Goal: Transaction & Acquisition: Purchase product/service

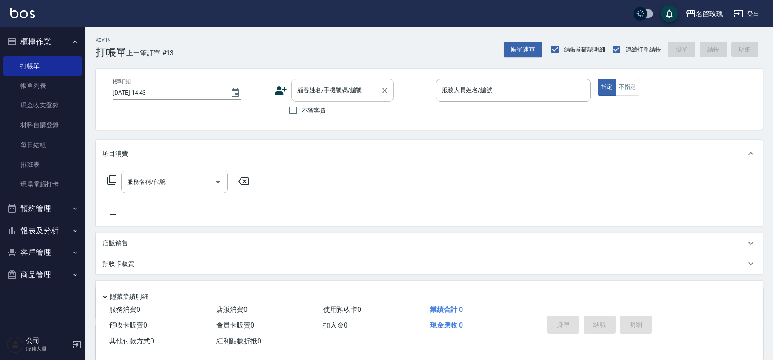
click at [302, 91] on input "顧客姓名/手機號碼/編號" at bounding box center [336, 90] width 82 height 15
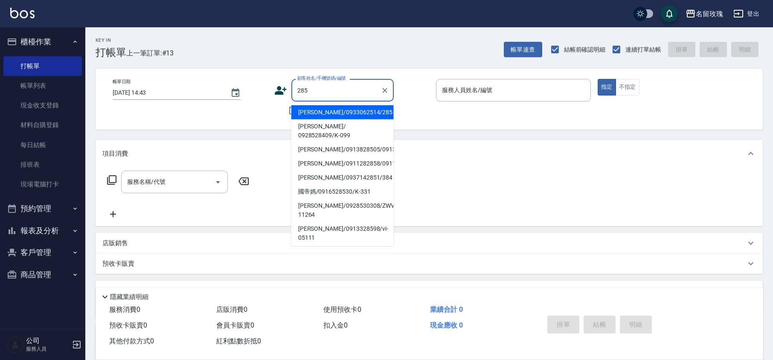
click at [329, 109] on li "[PERSON_NAME]/0933062514/285" at bounding box center [343, 112] width 102 height 14
type input "[PERSON_NAME]/0933062514/285"
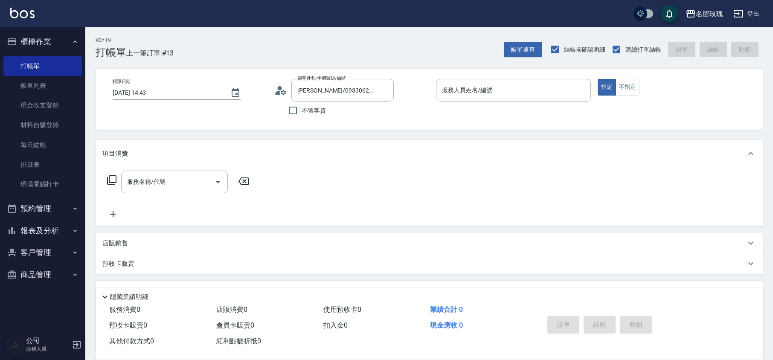
type input "[PERSON_NAME]-5"
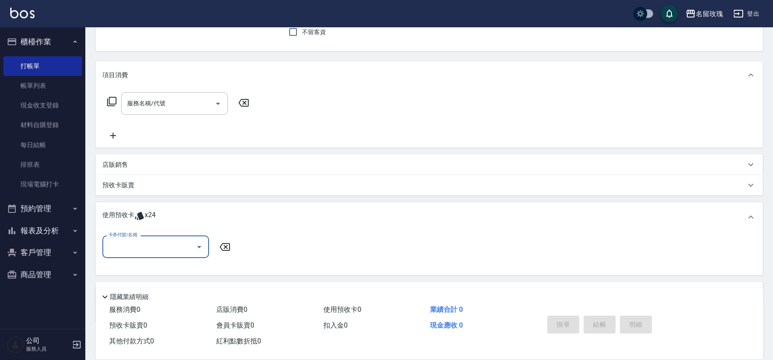
scroll to position [114, 0]
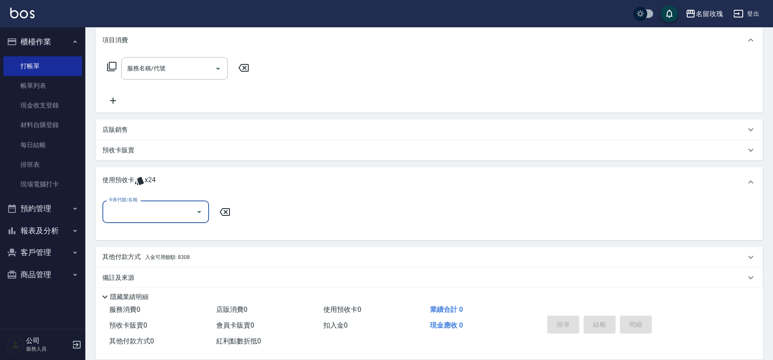
click at [197, 212] on icon "Open" at bounding box center [199, 212] width 10 height 10
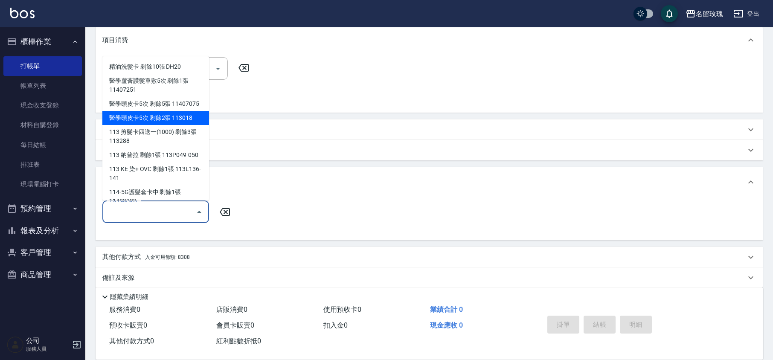
click at [169, 125] on div "醫學頭皮卡5次 剩餘2張 113018" at bounding box center [155, 118] width 107 height 14
type input "醫學頭皮卡5次 113018"
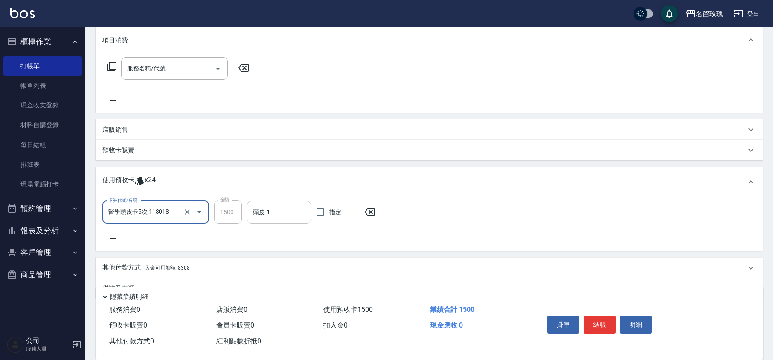
click at [263, 207] on div "頭皮-1 頭皮-1" at bounding box center [279, 212] width 64 height 23
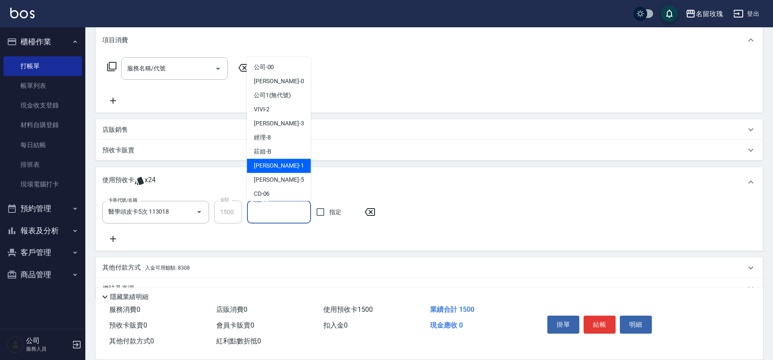
scroll to position [159, 0]
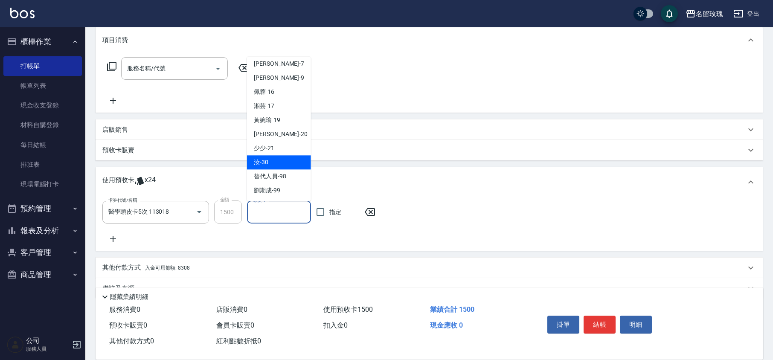
click at [271, 161] on div "汝 -30" at bounding box center [279, 163] width 64 height 14
type input "汝-30"
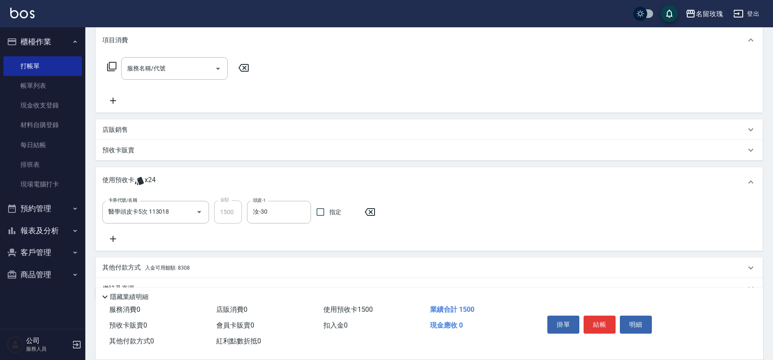
click at [109, 244] on icon at bounding box center [112, 239] width 21 height 10
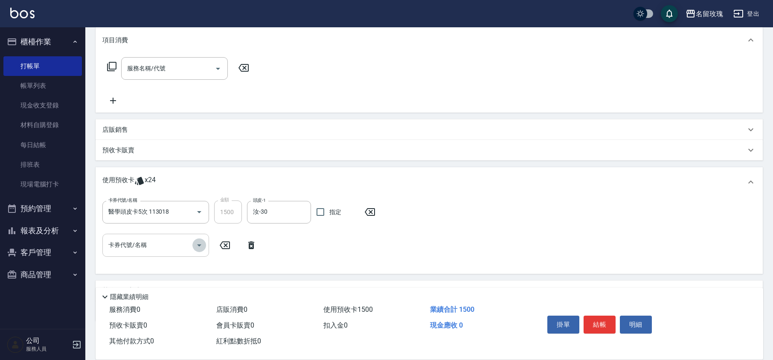
click at [194, 242] on icon "Open" at bounding box center [199, 245] width 10 height 10
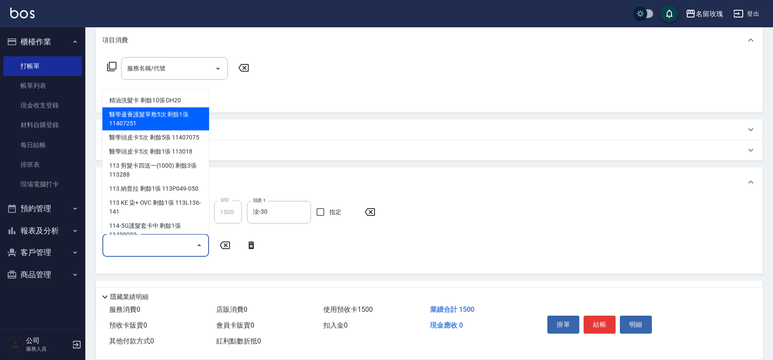
click at [179, 123] on div "醫學蘆薈護髮單敷5次 剩餘1張 11407251" at bounding box center [155, 119] width 107 height 23
type input "醫學蘆薈護髮單敷5次 11407251"
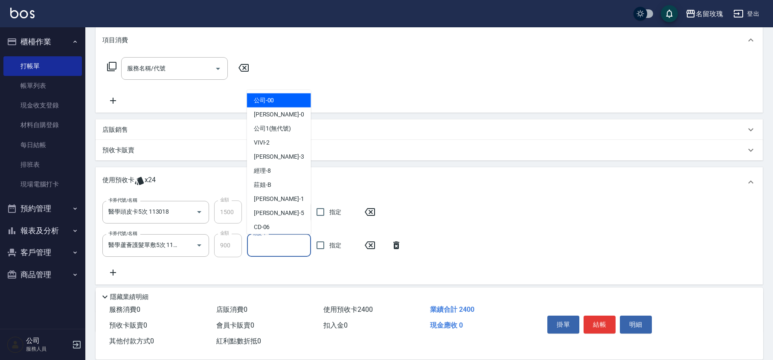
click at [262, 248] on input "頭皮-1" at bounding box center [279, 245] width 56 height 15
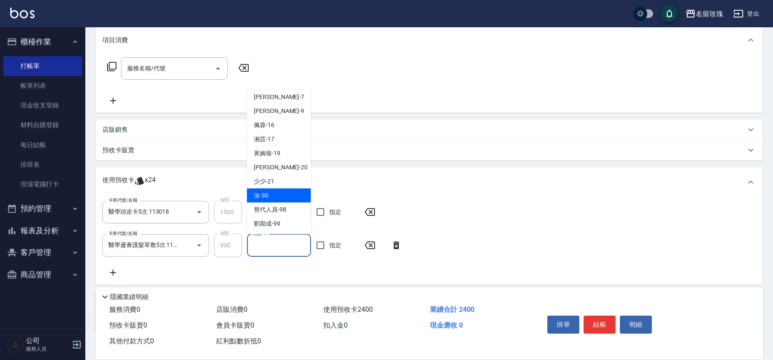
drag, startPoint x: 277, startPoint y: 190, endPoint x: 277, endPoint y: 201, distance: 11.1
click at [278, 190] on div "汝 -30" at bounding box center [279, 196] width 64 height 14
type input "汝-30"
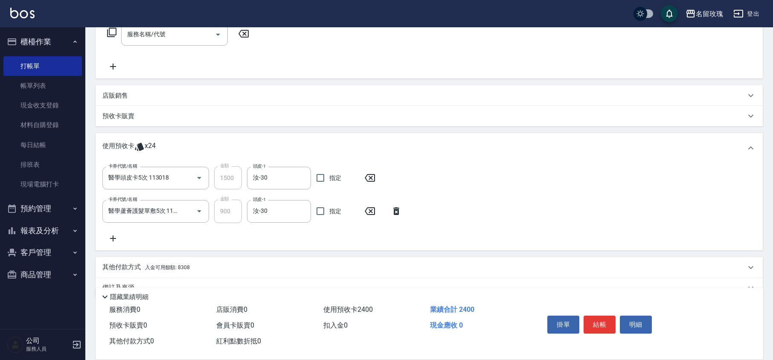
scroll to position [166, 0]
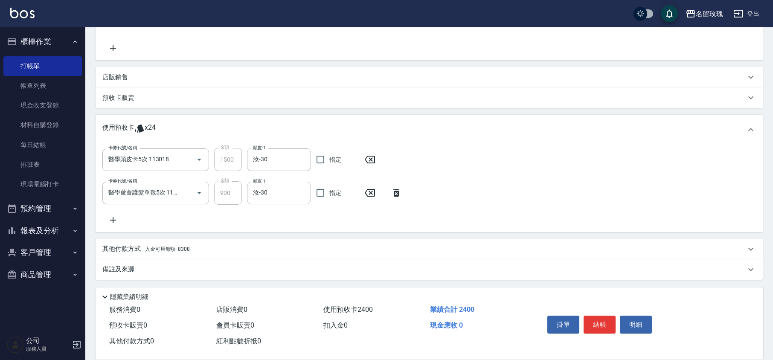
click at [283, 219] on div "卡券代號/名稱 醫學頭皮卡5次 113018 卡券代號/名稱 金額 1500 金額 頭皮-1 汝-30 頭皮-1 指定 卡券代號/名稱 醫學蘆薈護髮單敷5次 …" at bounding box center [429, 186] width 654 height 77
type input "2025/09/09 16:31"
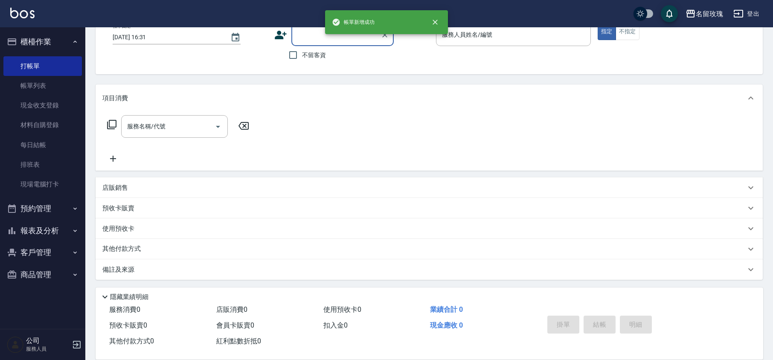
scroll to position [0, 0]
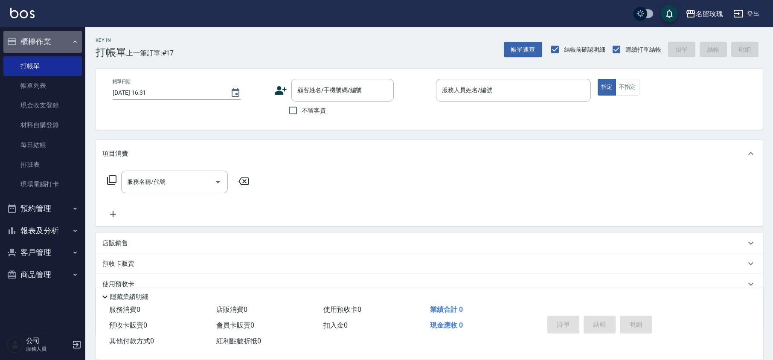
click at [55, 35] on button "櫃檯作業" at bounding box center [42, 42] width 79 height 22
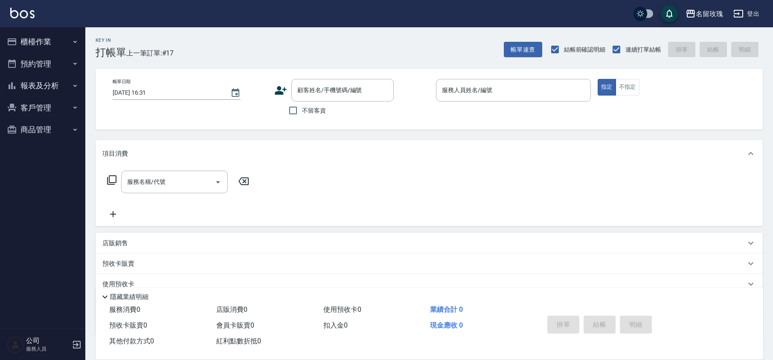
click at [236, 48] on div "Key In 打帳單 上一筆訂單:#17 帳單速查 結帳前確認明細 連續打單結帳 掛單 結帳 明細" at bounding box center [424, 42] width 678 height 31
click at [311, 86] on input "顧客姓名/手機號碼/編號" at bounding box center [336, 90] width 82 height 15
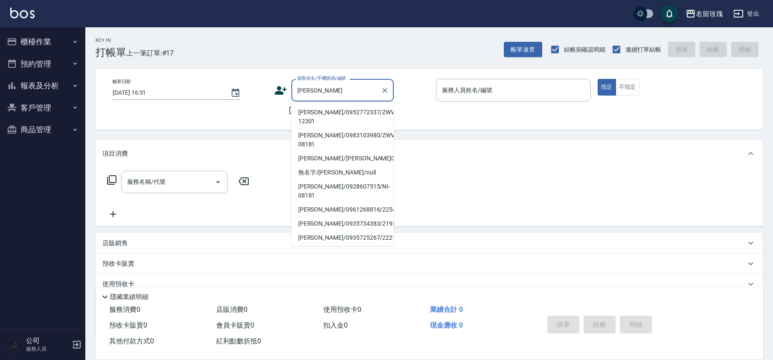
click at [318, 122] on li "[PERSON_NAME]/0952772337/ZWVI-12301" at bounding box center [343, 116] width 102 height 23
type input "[PERSON_NAME]/0952772337/ZWVI-12301"
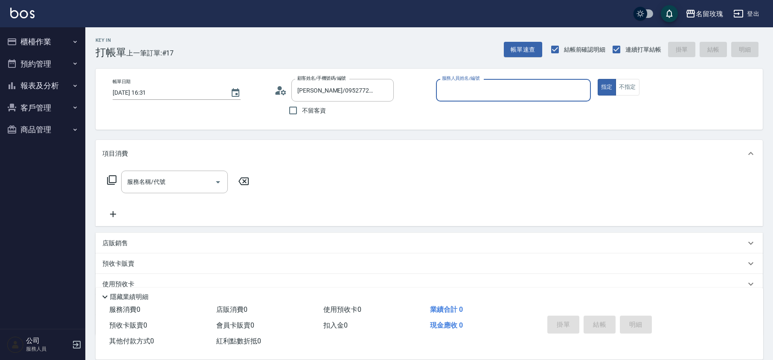
type input "VIVI-2"
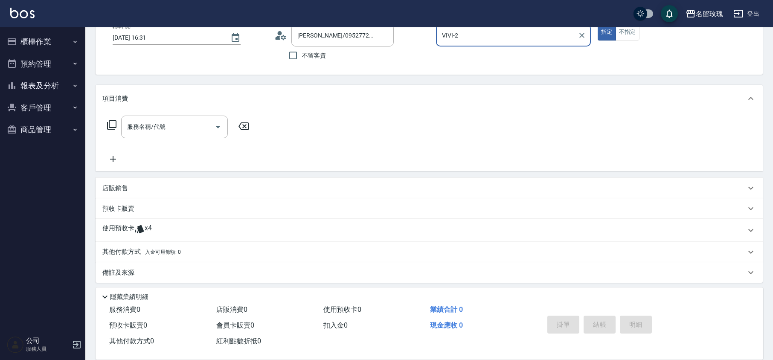
scroll to position [58, 0]
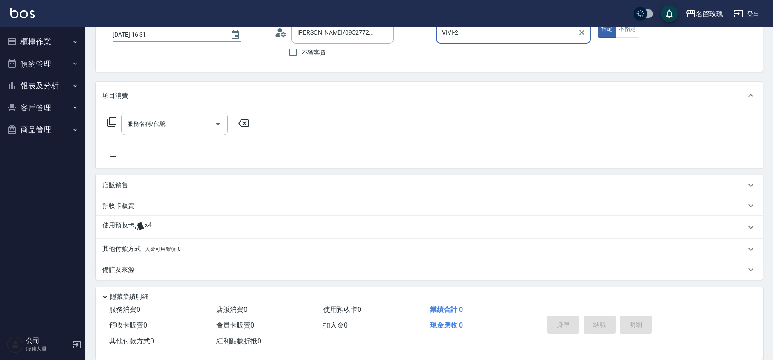
click at [180, 226] on div "使用預收卡 x4" at bounding box center [424, 227] width 644 height 13
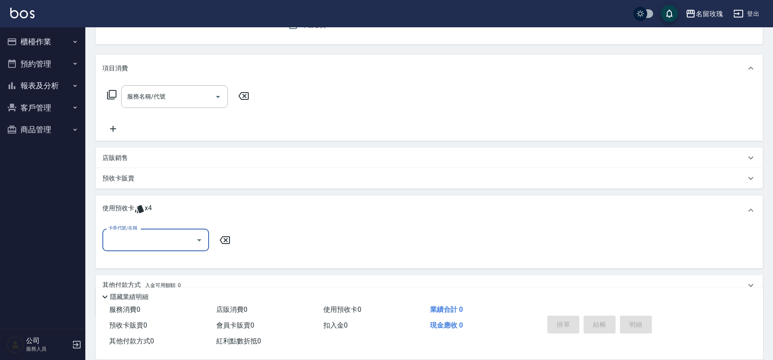
scroll to position [122, 0]
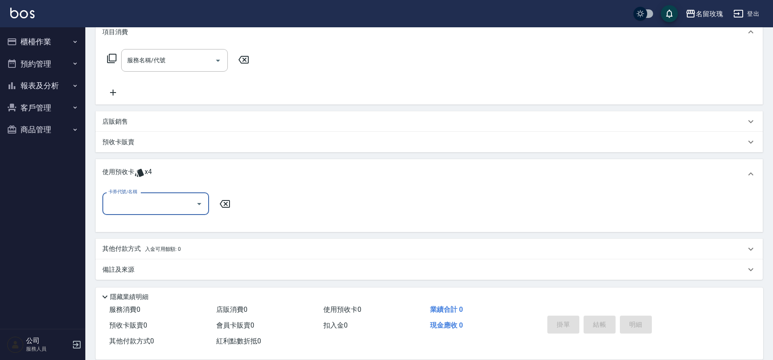
click at [173, 213] on div "卡券代號/名稱" at bounding box center [155, 204] width 107 height 23
click at [166, 204] on input "卡券代號/名稱" at bounding box center [149, 203] width 86 height 15
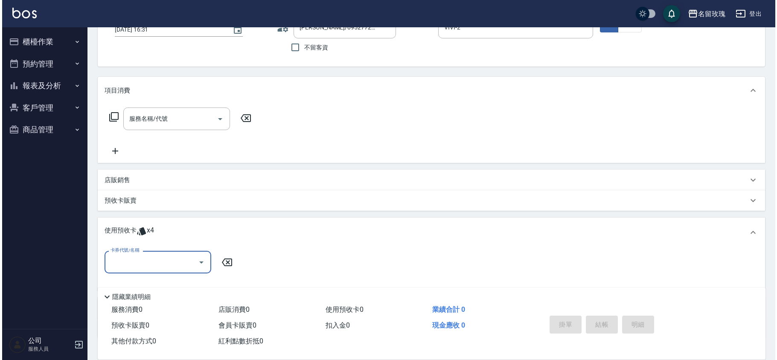
scroll to position [8, 0]
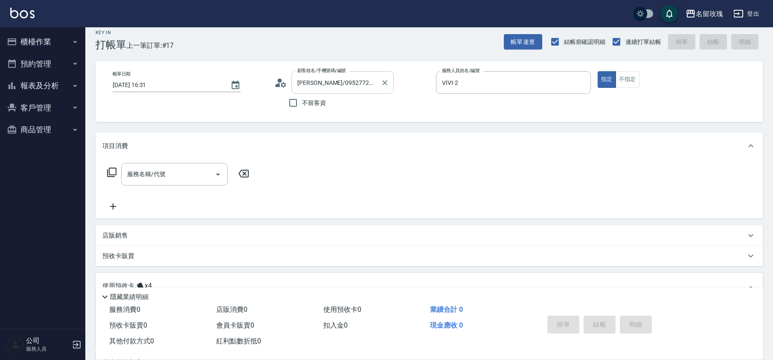
click at [300, 83] on input "[PERSON_NAME]/0952772337/ZWVI-12301" at bounding box center [336, 82] width 82 height 15
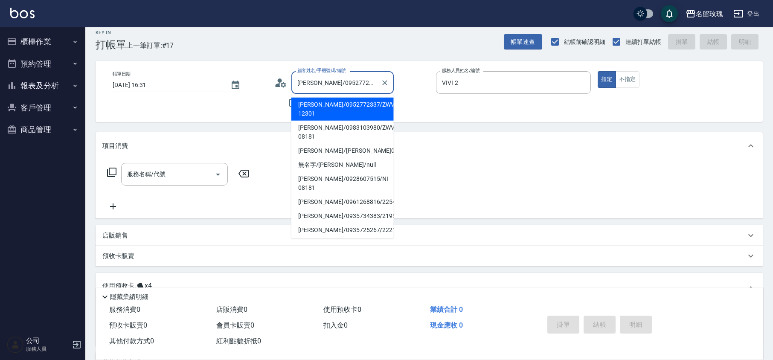
click at [285, 89] on div "顧客姓名/手機號碼/編號 洪詩淨/0952772337/ZWVI-12301 顧客姓名/手機號碼/編號" at bounding box center [351, 82] width 155 height 23
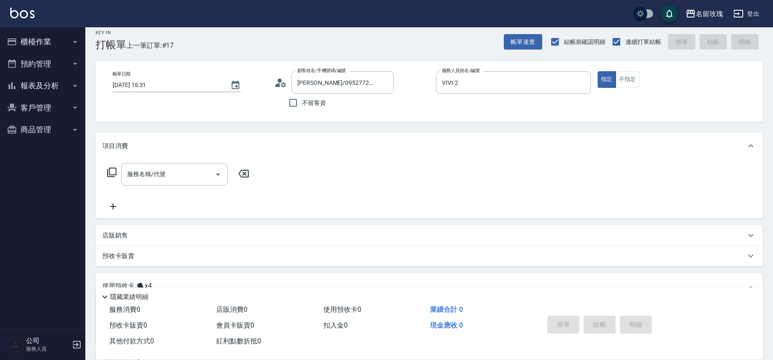
click at [283, 84] on icon at bounding box center [280, 82] width 13 height 13
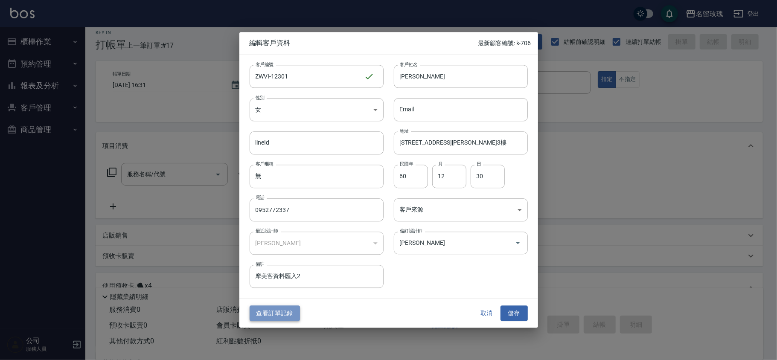
click at [279, 315] on button "查看訂單記錄" at bounding box center [275, 314] width 50 height 16
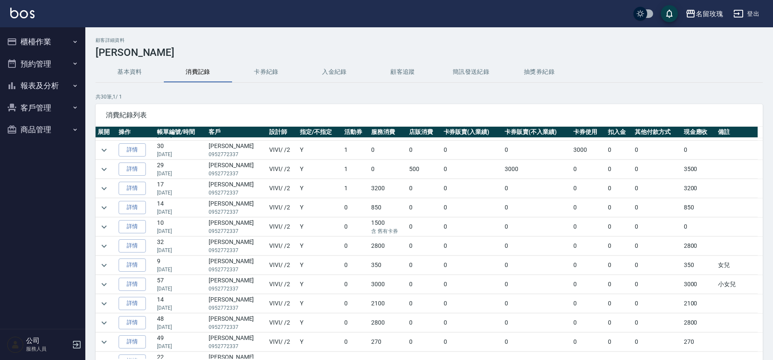
scroll to position [171, 0]
click at [105, 228] on icon "expand row" at bounding box center [104, 226] width 5 height 3
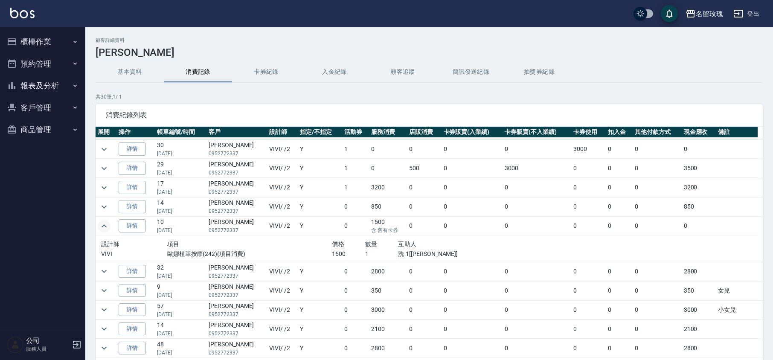
click at [104, 230] on icon "expand row" at bounding box center [104, 226] width 10 height 10
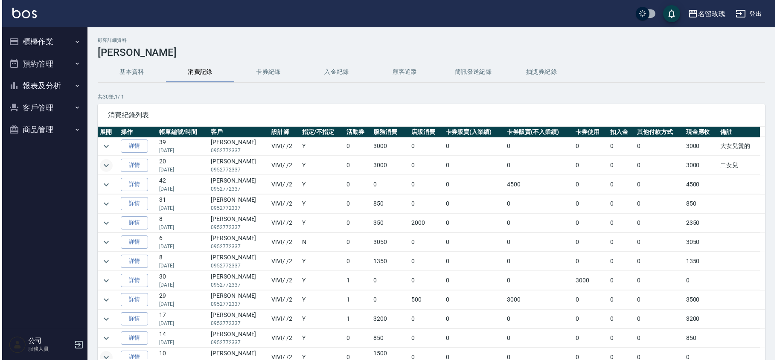
scroll to position [0, 0]
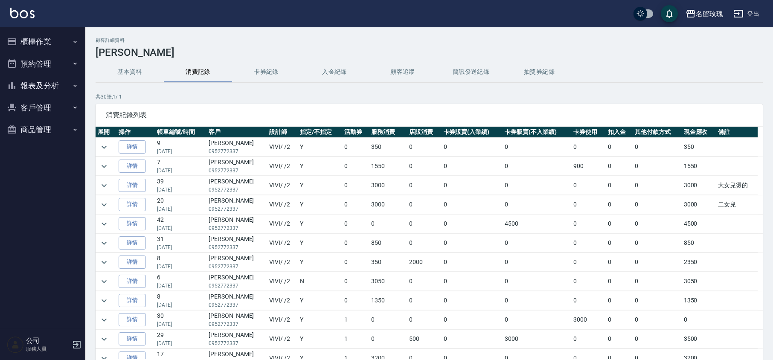
click at [14, 44] on icon "button" at bounding box center [12, 42] width 10 height 10
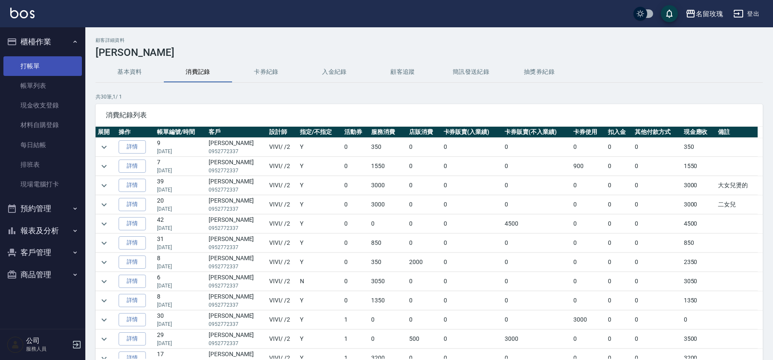
click at [26, 70] on link "打帳單" at bounding box center [42, 66] width 79 height 20
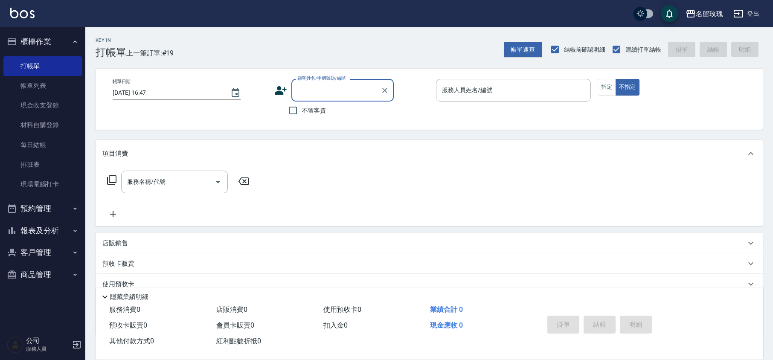
click at [323, 99] on div "顧客姓名/手機號碼/編號" at bounding box center [343, 90] width 102 height 23
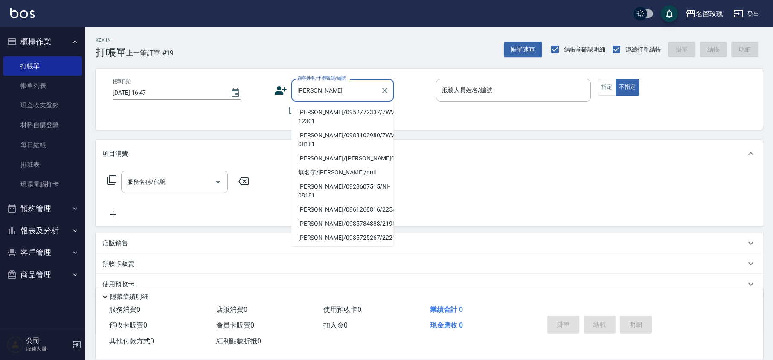
click at [330, 110] on li "[PERSON_NAME]/0952772337/ZWVI-12301" at bounding box center [343, 116] width 102 height 23
type input "[PERSON_NAME]/0952772337/ZWVI-12301"
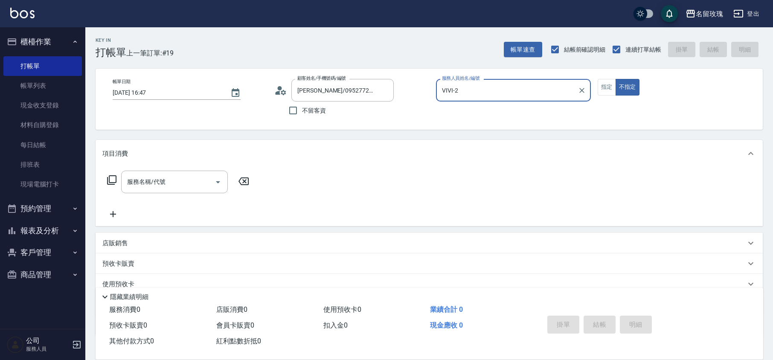
type input "VIVI-2"
click at [110, 184] on icon at bounding box center [112, 180] width 10 height 10
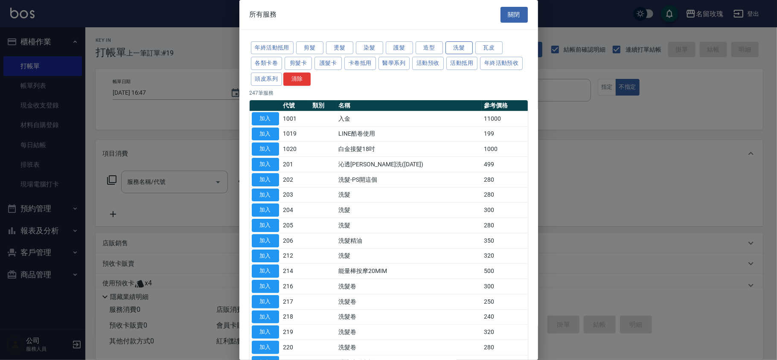
click at [458, 49] on button "洗髮" at bounding box center [459, 47] width 27 height 13
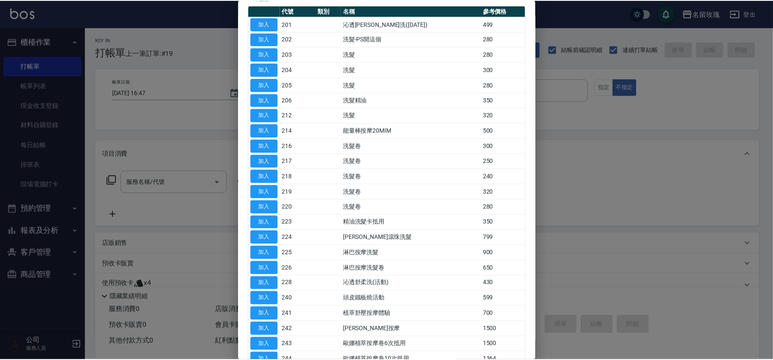
scroll to position [168, 0]
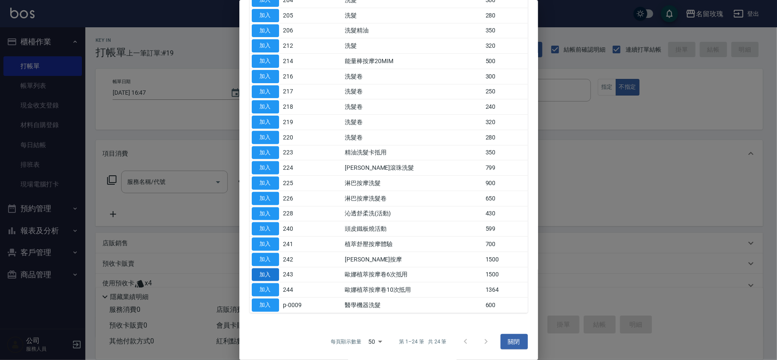
click at [267, 272] on button "加入" at bounding box center [265, 274] width 27 height 13
type input "歐娜植萃按摩卷6次抵用(243)"
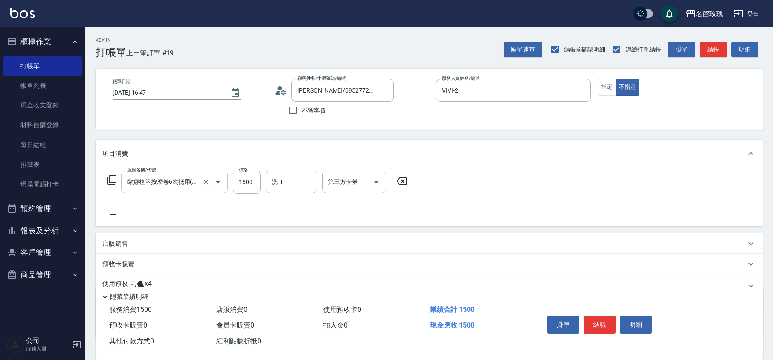
click at [176, 190] on div "歐娜植萃按摩卷6次抵用(243) 服務名稱/代號" at bounding box center [174, 182] width 107 height 23
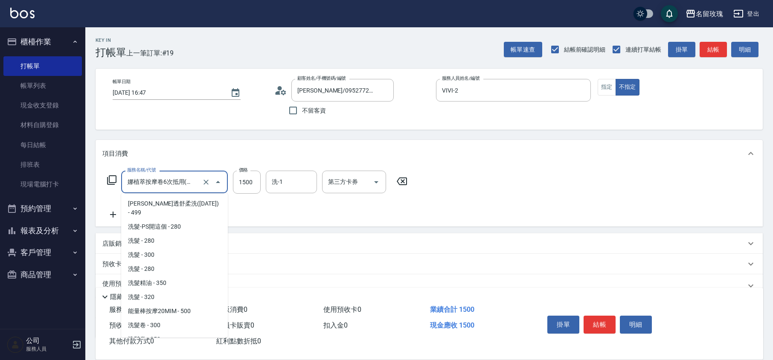
scroll to position [239, 0]
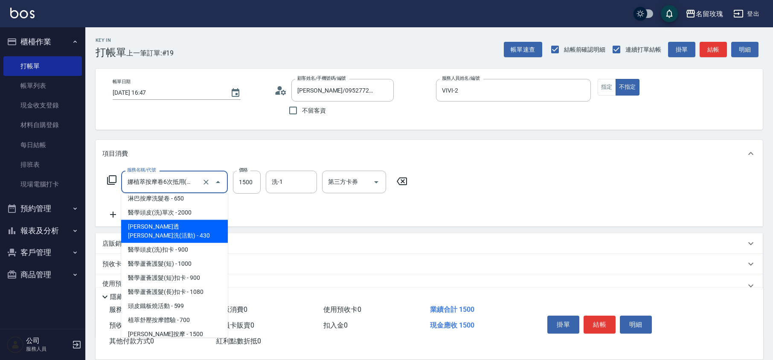
click at [292, 202] on div "服務名稱/代號 歐娜植萃按摩卷6次抵用(243) 服務名稱/代號 價格 1500 價格 洗-1 洗-1 第三方卡券 第三方卡券" at bounding box center [257, 195] width 310 height 49
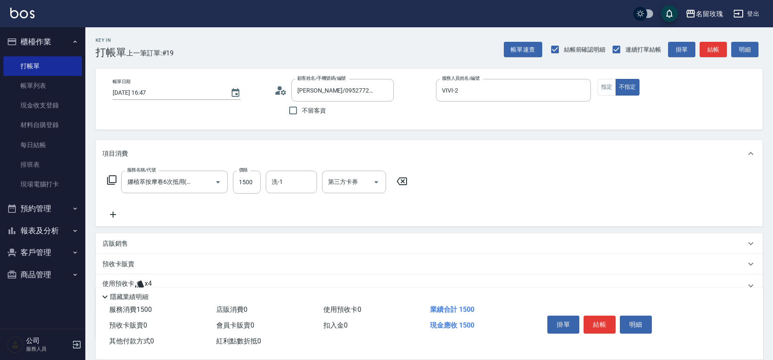
scroll to position [0, 0]
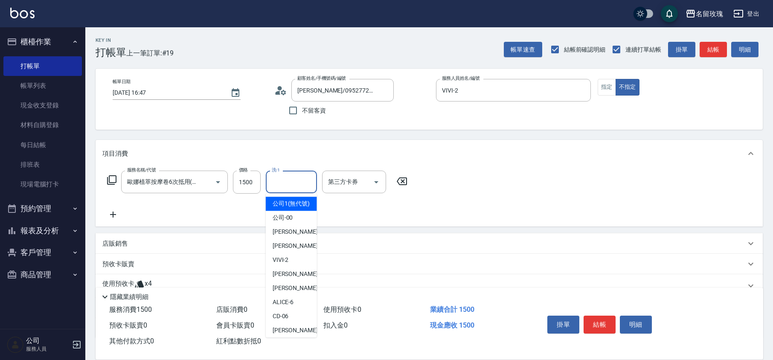
click at [285, 184] on input "洗-1" at bounding box center [292, 182] width 44 height 15
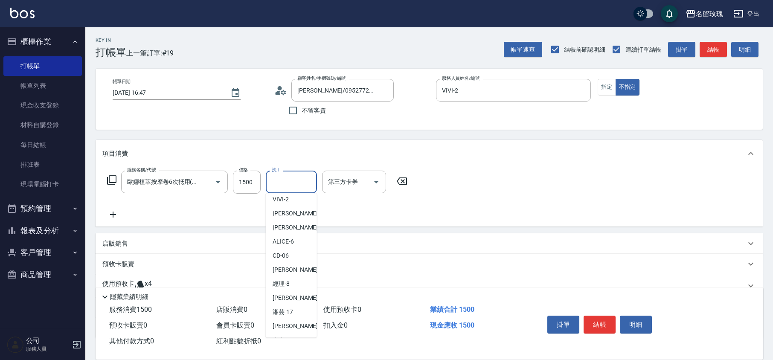
scroll to position [168, 0]
click at [291, 216] on span "湘芸 -17" at bounding box center [283, 214] width 20 height 9
type input "湘芸-17"
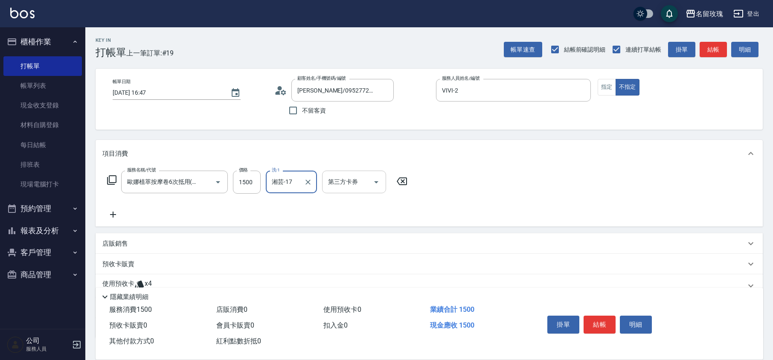
click at [346, 188] on input "第三方卡券" at bounding box center [348, 182] width 44 height 15
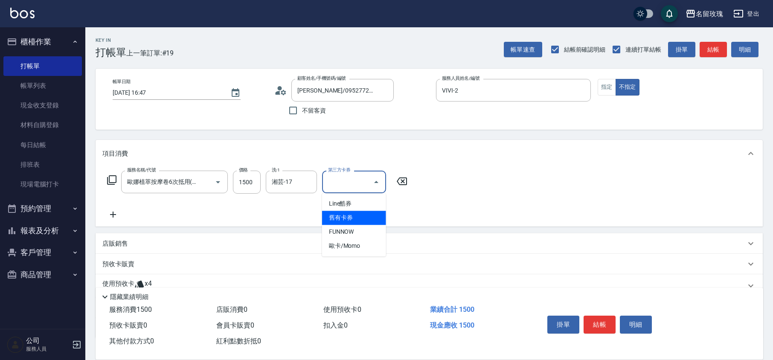
click at [338, 214] on span "舊有卡券" at bounding box center [354, 218] width 64 height 14
type input "舊有卡券"
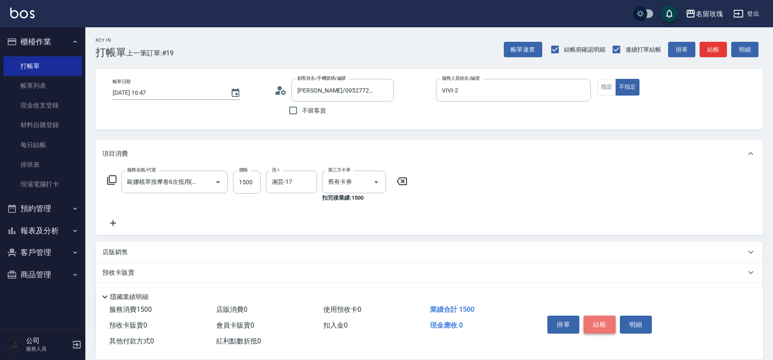
click at [602, 327] on button "結帳" at bounding box center [600, 325] width 32 height 18
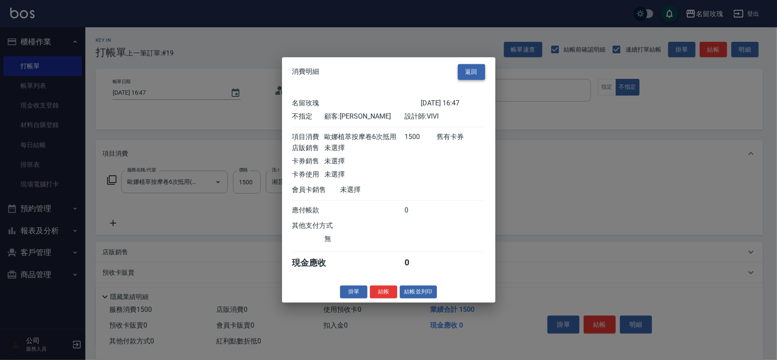
click at [469, 64] on button "返回" at bounding box center [471, 72] width 27 height 16
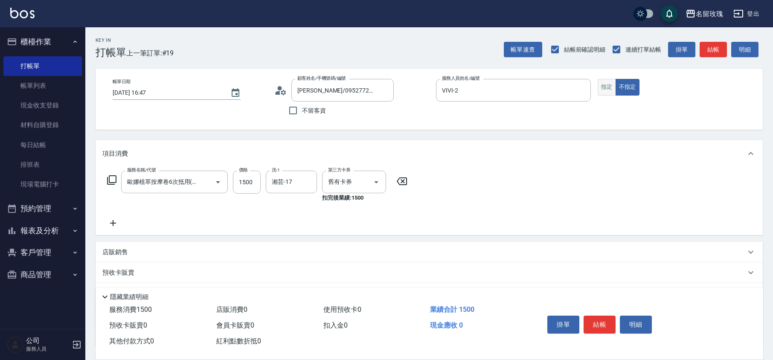
click at [607, 89] on button "指定" at bounding box center [607, 87] width 18 height 17
click at [594, 323] on button "結帳" at bounding box center [600, 325] width 32 height 18
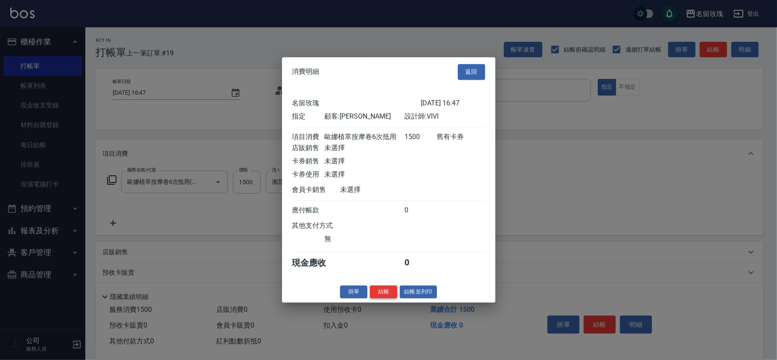
click at [379, 296] on button "結帳" at bounding box center [383, 292] width 27 height 13
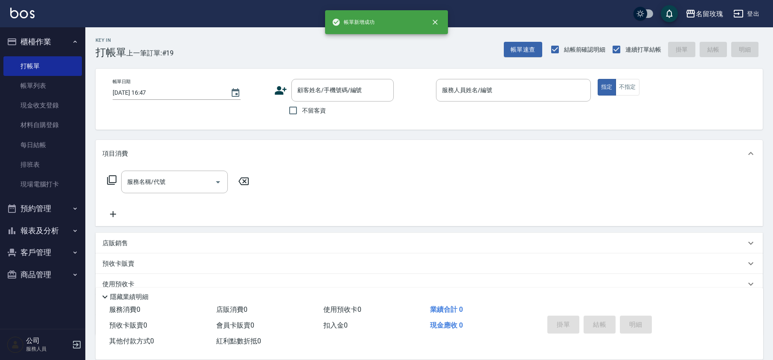
scroll to position [0, 0]
drag, startPoint x: 43, startPoint y: 89, endPoint x: 378, endPoint y: 135, distance: 337.9
click at [43, 89] on link "帳單列表" at bounding box center [42, 86] width 79 height 20
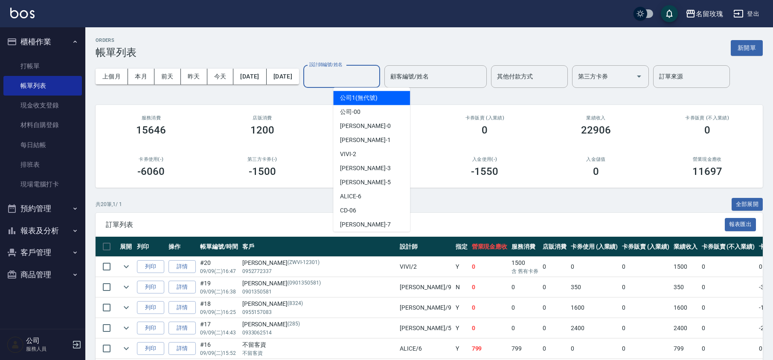
click at [343, 83] on input "設計師編號/姓名" at bounding box center [341, 76] width 69 height 15
click at [366, 154] on div "VIVI -2" at bounding box center [371, 154] width 77 height 14
type input "VIVI-2"
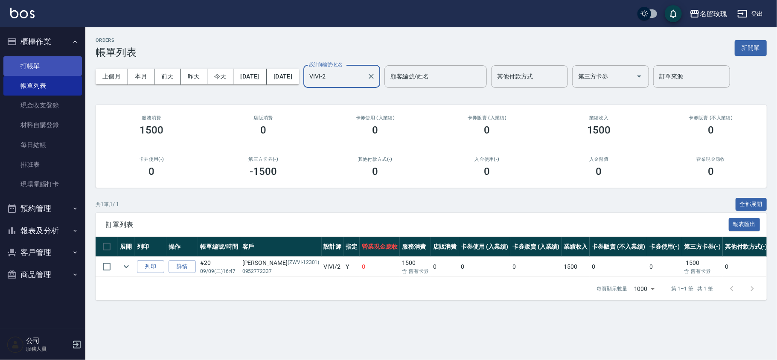
click at [53, 67] on link "打帳單" at bounding box center [42, 66] width 79 height 20
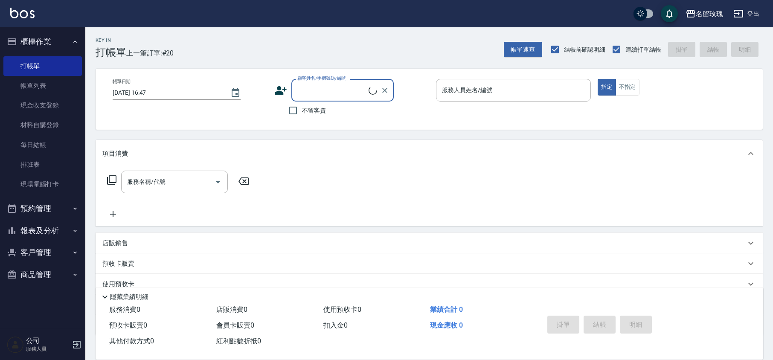
click at [313, 96] on input "顧客姓名/手機號碼/編號" at bounding box center [331, 90] width 73 height 15
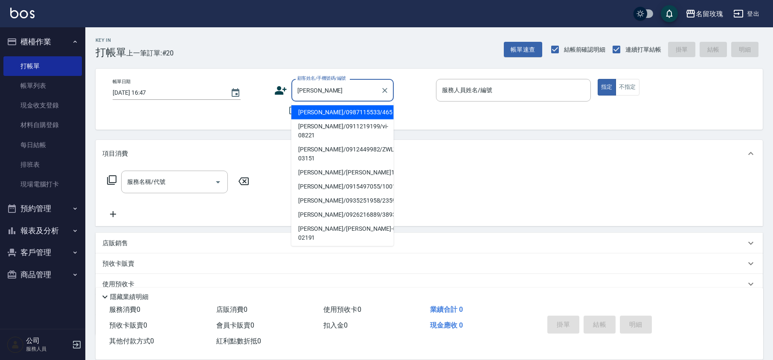
click at [330, 114] on li "[PERSON_NAME]/0987115533/465" at bounding box center [343, 112] width 102 height 14
type input "[PERSON_NAME]/0987115533/465"
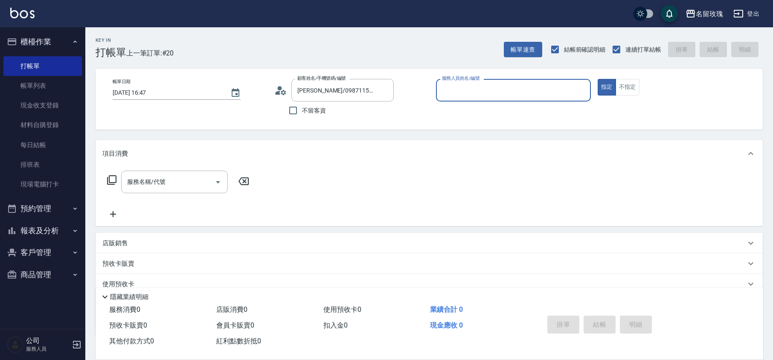
type input "VIVI-2"
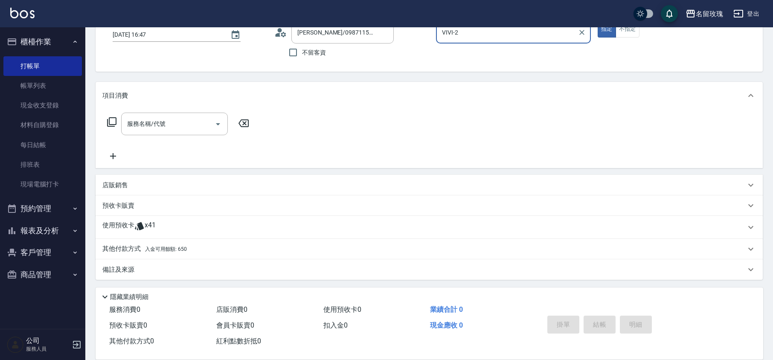
click at [152, 226] on span "x41" at bounding box center [150, 227] width 11 height 13
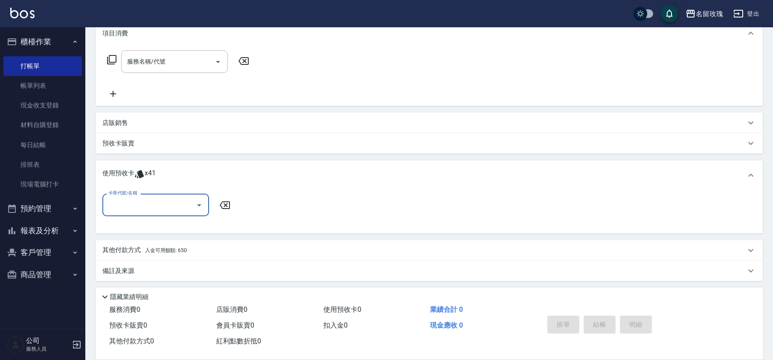
scroll to position [122, 0]
click at [155, 207] on input "卡券代號/名稱" at bounding box center [149, 203] width 86 height 15
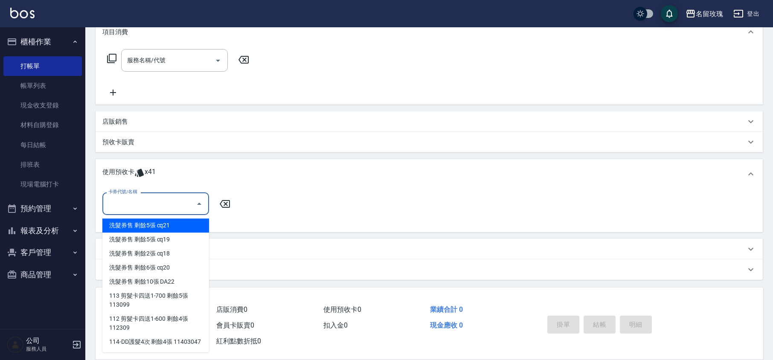
click at [165, 226] on div "洗髮券售 剩餘5張 cq21" at bounding box center [155, 226] width 107 height 14
type input "洗髮券售 cq21"
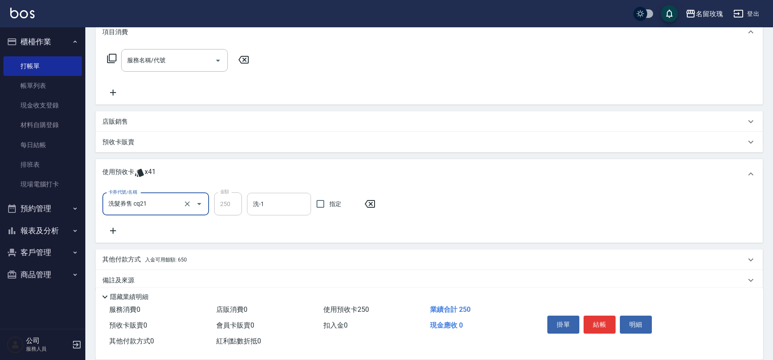
click at [267, 195] on div "洗-1" at bounding box center [279, 204] width 64 height 23
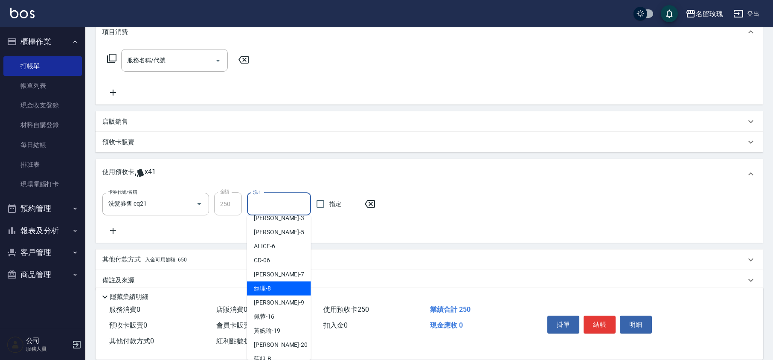
scroll to position [159, 0]
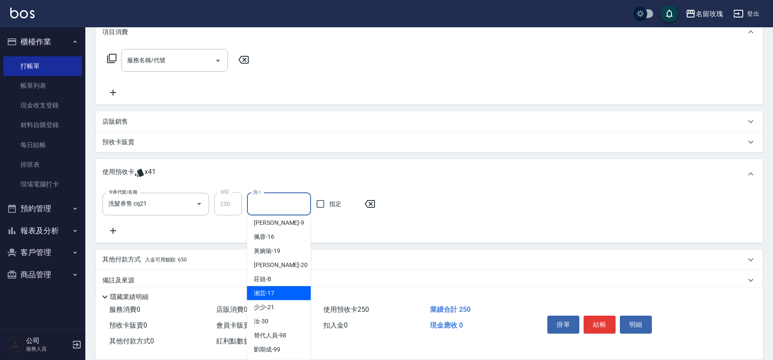
click at [276, 292] on div "湘芸 -17" at bounding box center [279, 293] width 64 height 14
type input "湘芸-17"
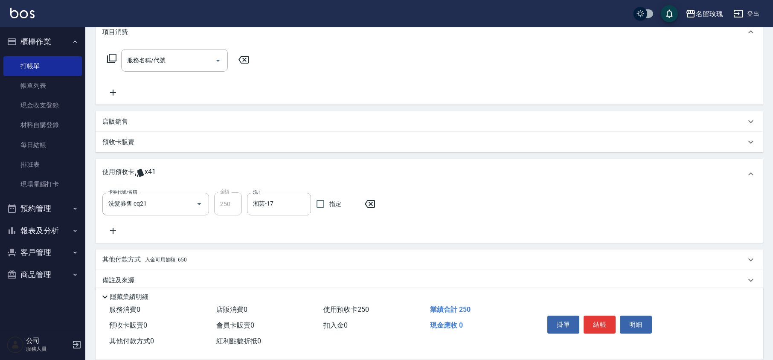
click at [113, 228] on icon at bounding box center [112, 231] width 21 height 10
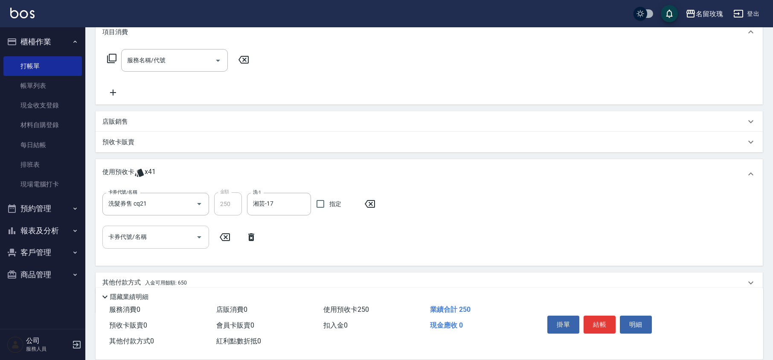
click at [150, 232] on input "卡券代號/名稱" at bounding box center [149, 237] width 86 height 15
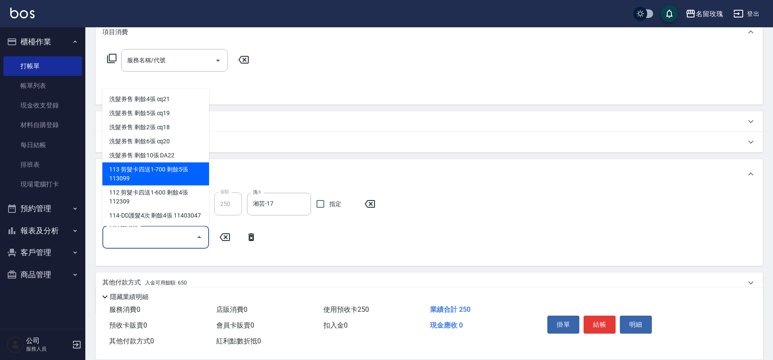
click at [450, 206] on div "卡券代號/名稱 洗髮券售 cq21 卡券代號/名稱 金額 250 金額 洗-1 湘芸-17 洗-1 指定 卡券代號/名稱 卡券代號/名稱" at bounding box center [429, 226] width 654 height 66
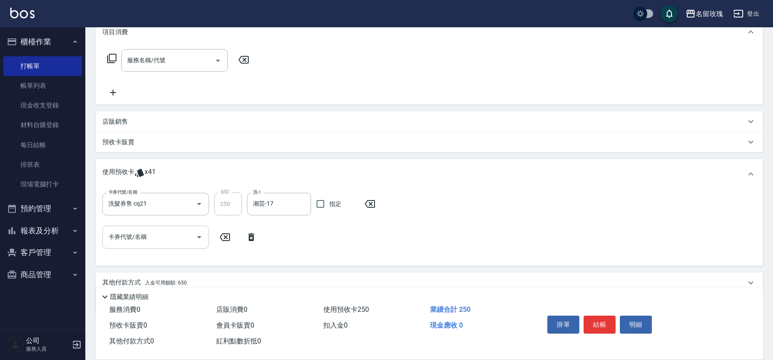
click at [155, 240] on input "卡券代號/名稱" at bounding box center [149, 237] width 86 height 15
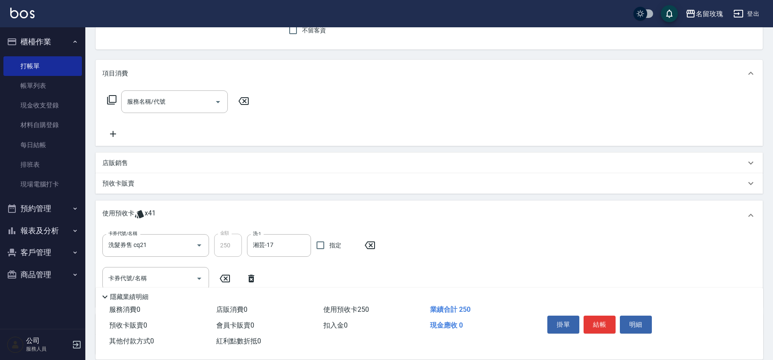
scroll to position [155, 0]
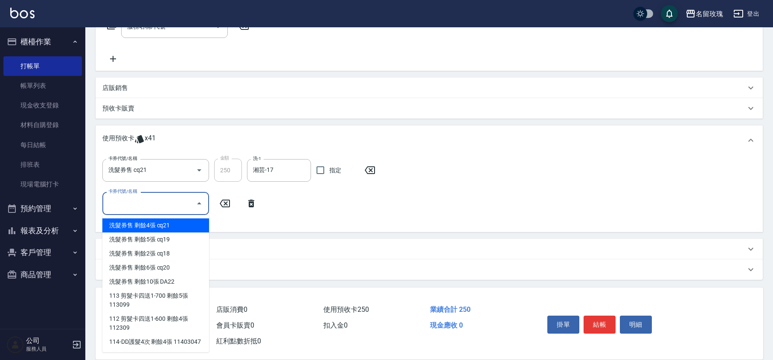
click at [138, 202] on input "卡券代號/名稱" at bounding box center [149, 203] width 86 height 15
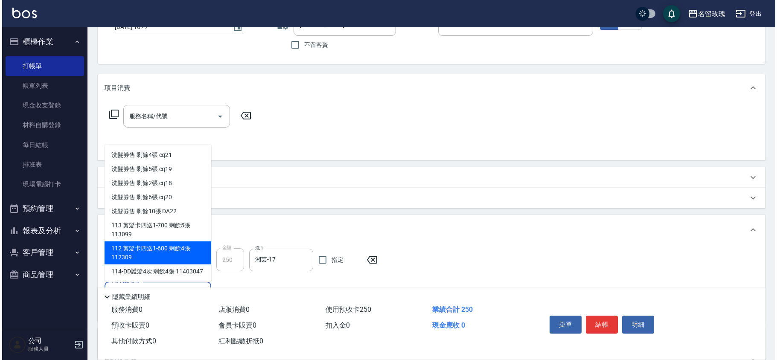
scroll to position [0, 0]
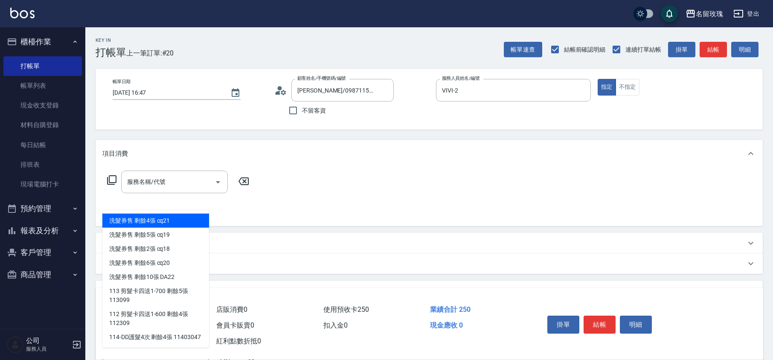
click at [113, 178] on icon at bounding box center [112, 180] width 10 height 10
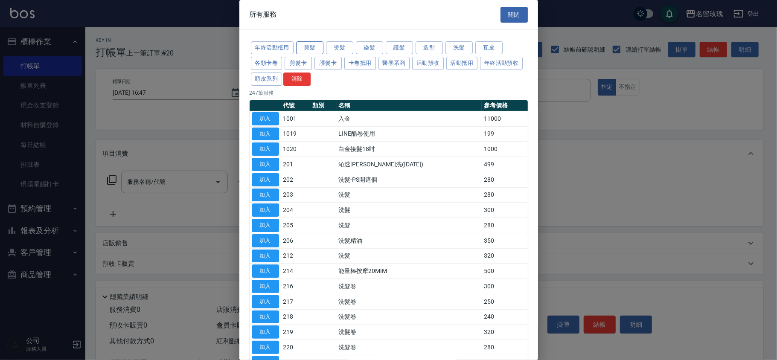
click at [310, 45] on button "剪髮" at bounding box center [309, 47] width 27 height 13
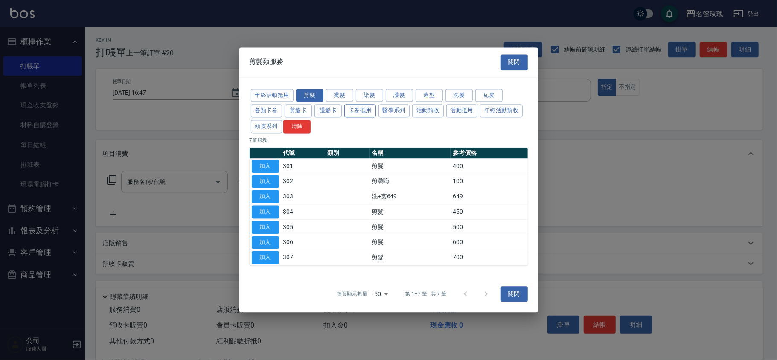
click at [367, 111] on button "卡卷抵用" at bounding box center [360, 111] width 32 height 13
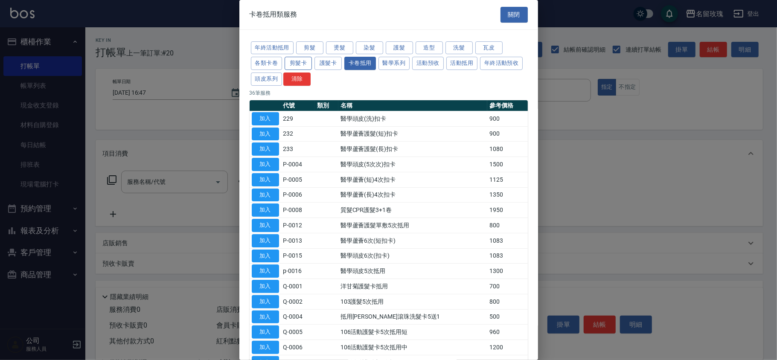
click at [303, 65] on button "剪髮卡" at bounding box center [298, 63] width 27 height 13
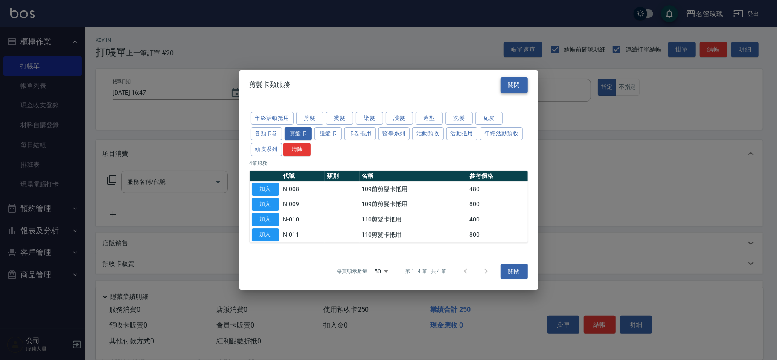
click at [504, 84] on button "關閉" at bounding box center [514, 85] width 27 height 16
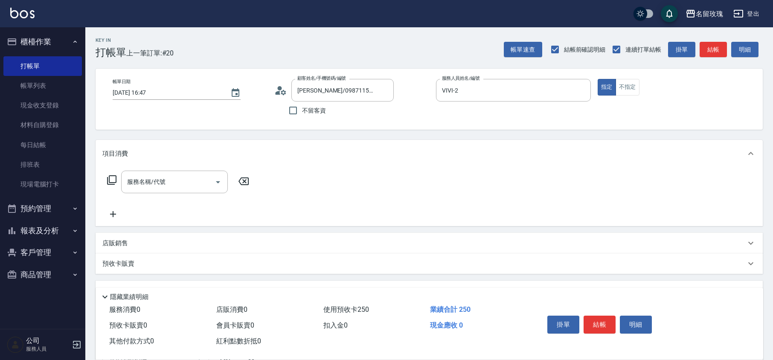
click at [284, 93] on icon at bounding box center [283, 92] width 5 height 5
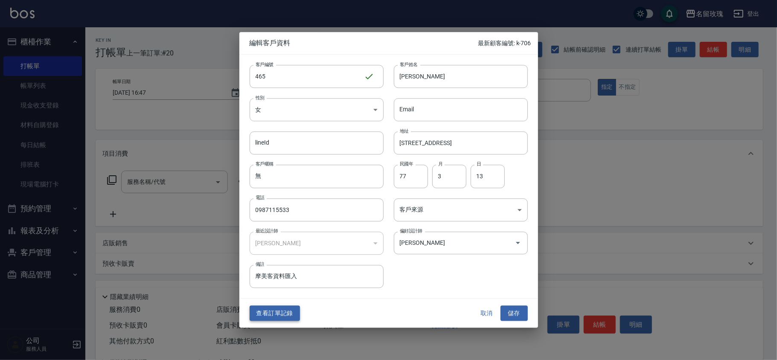
click at [278, 311] on button "查看訂單記錄" at bounding box center [275, 314] width 50 height 16
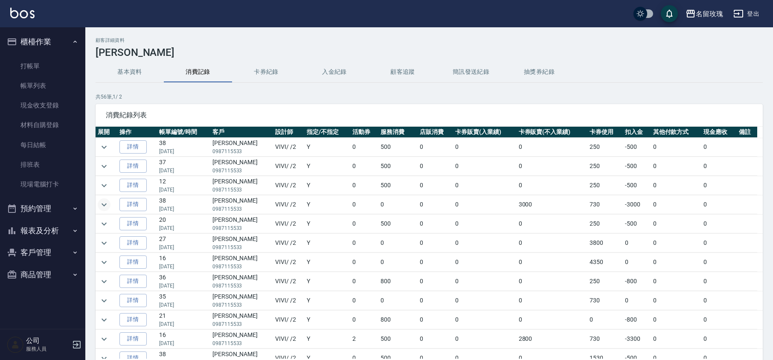
click at [106, 207] on icon "expand row" at bounding box center [104, 205] width 10 height 10
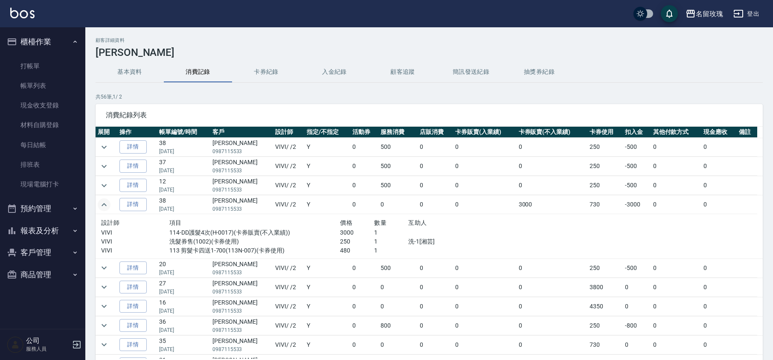
click at [105, 207] on icon "expand row" at bounding box center [104, 205] width 10 height 10
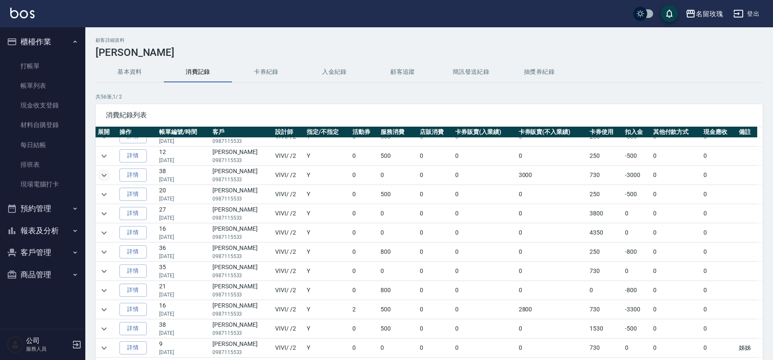
scroll to position [57, 0]
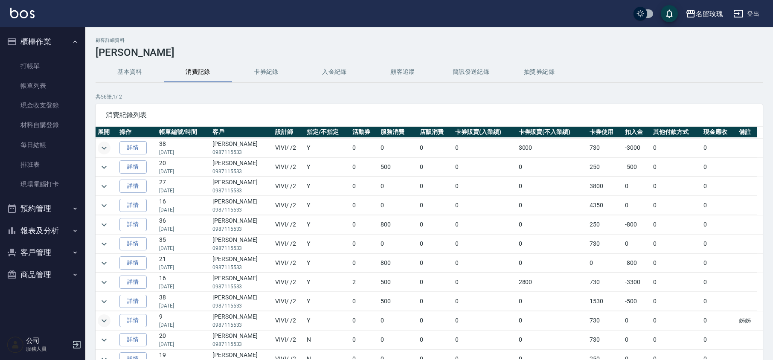
click at [105, 326] on icon "expand row" at bounding box center [104, 321] width 10 height 10
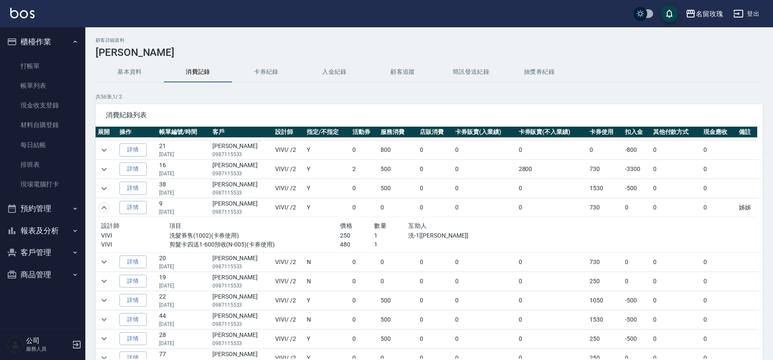
scroll to position [171, 0]
click at [137, 212] on link "詳情" at bounding box center [133, 206] width 27 height 13
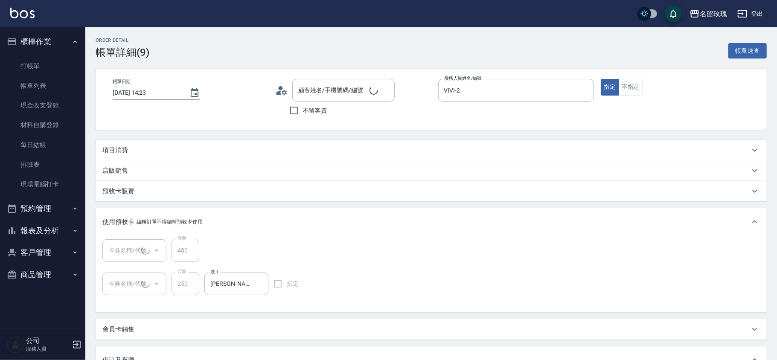
type input "2024/09/05 14:23"
type input "VIVI-2"
type input "姊姊"
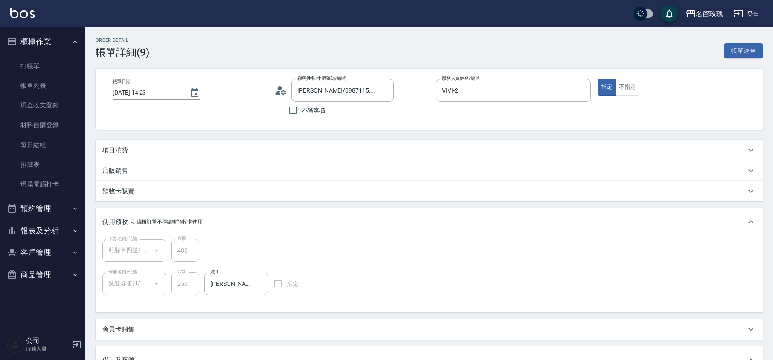
type input "[PERSON_NAME]/0987115533/465"
type input "剪髮卡四送1-600預收(1/1) 111115"
type input "洗髮券售(1/1) cq21"
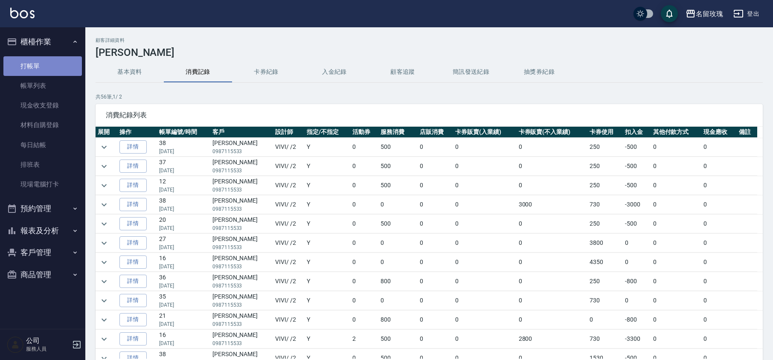
click at [32, 56] on link "打帳單" at bounding box center [42, 66] width 79 height 20
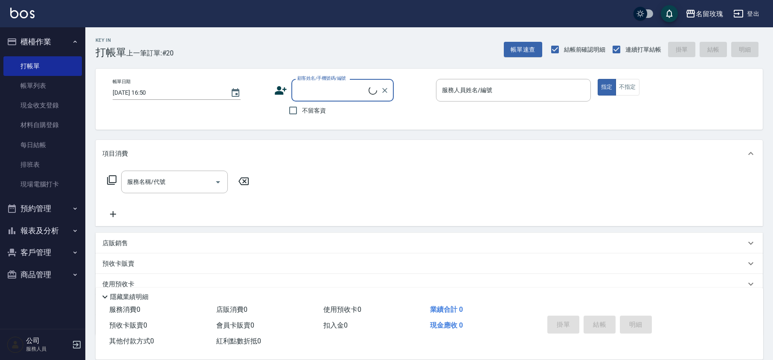
click at [331, 96] on input "顧客姓名/手機號碼/編號" at bounding box center [331, 90] width 73 height 15
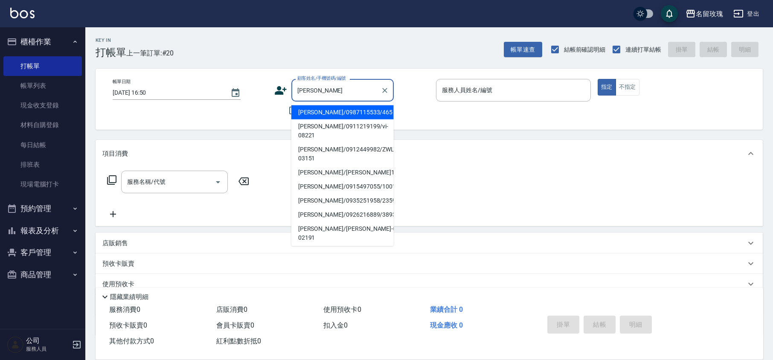
click at [324, 110] on li "[PERSON_NAME]/0987115533/465" at bounding box center [343, 112] width 102 height 14
type input "[PERSON_NAME]/0987115533/465"
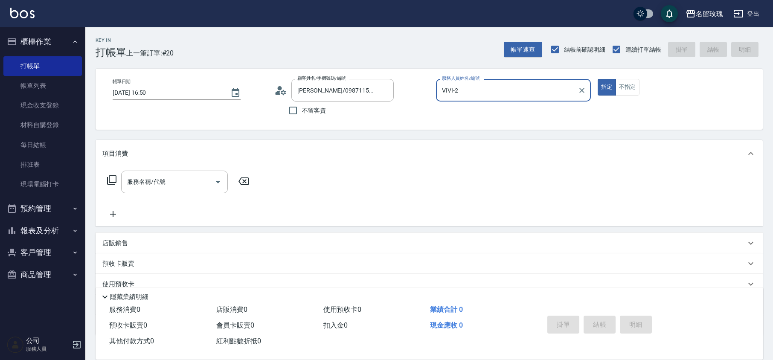
type input "VIVI-2"
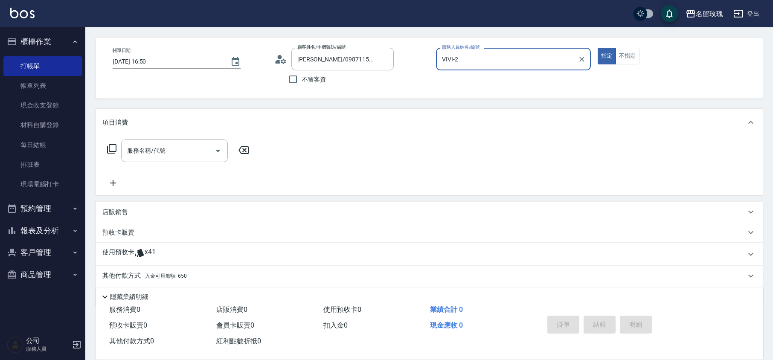
scroll to position [58, 0]
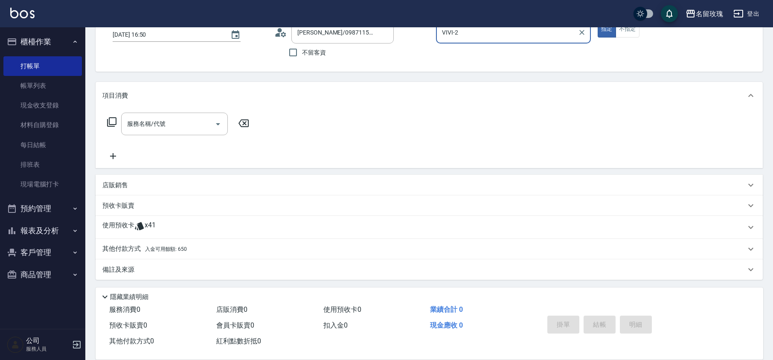
click at [137, 228] on icon at bounding box center [139, 226] width 10 height 10
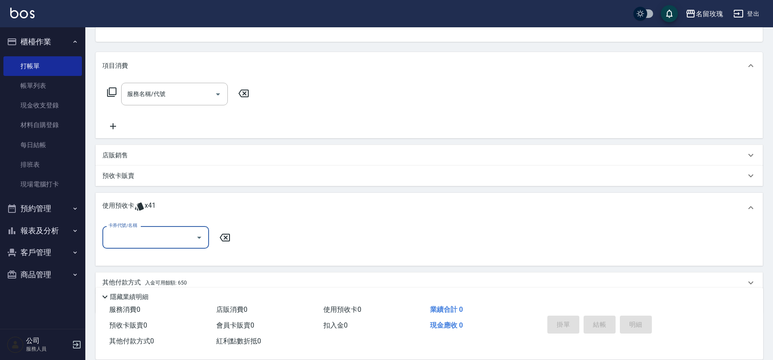
scroll to position [122, 0]
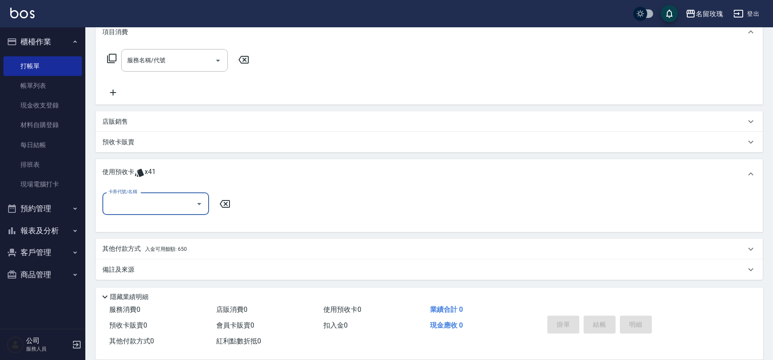
click at [147, 207] on input "卡券代號/名稱" at bounding box center [149, 203] width 86 height 15
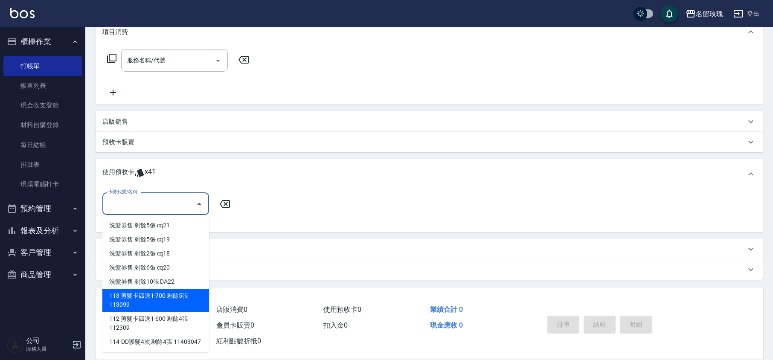
click at [160, 303] on div "113 剪髮卡四送1-700 剩餘5張 113099" at bounding box center [155, 300] width 107 height 23
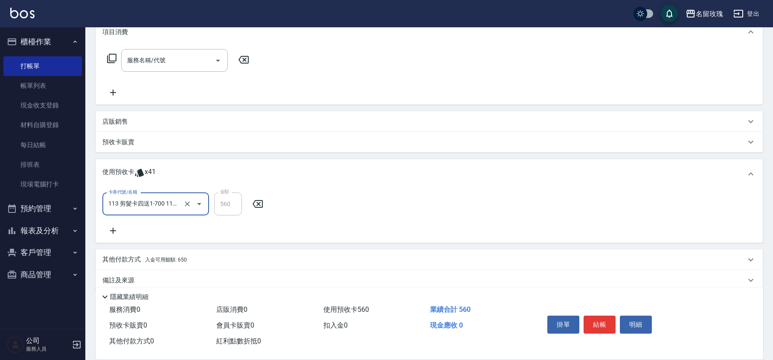
click at [157, 210] on input "113 剪髮卡四送1-700 113099" at bounding box center [143, 204] width 75 height 15
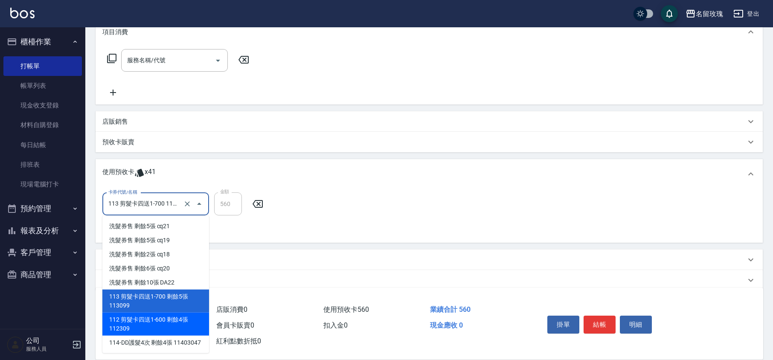
click at [158, 319] on div "112 剪髮卡四送1-600 剩餘4張 112309" at bounding box center [155, 324] width 107 height 23
type input "112 剪髮卡四送1-600 112309"
type input "480"
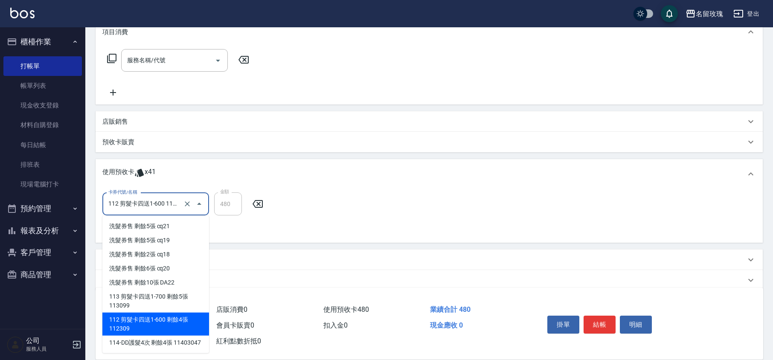
click at [132, 202] on input "112 剪髮卡四送1-600 112309" at bounding box center [143, 204] width 75 height 15
click at [161, 327] on div "112 剪髮卡四送1-600 剩餘4張 112309" at bounding box center [155, 324] width 107 height 23
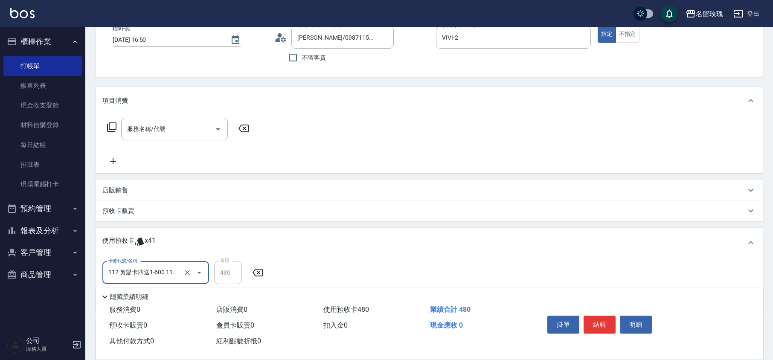
scroll to position [132, 0]
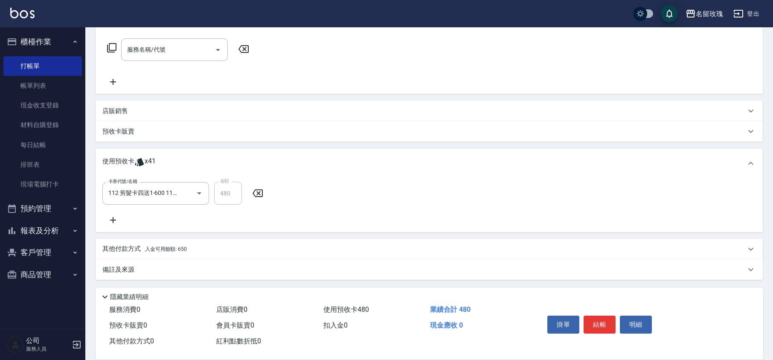
click at [118, 223] on icon at bounding box center [112, 220] width 21 height 10
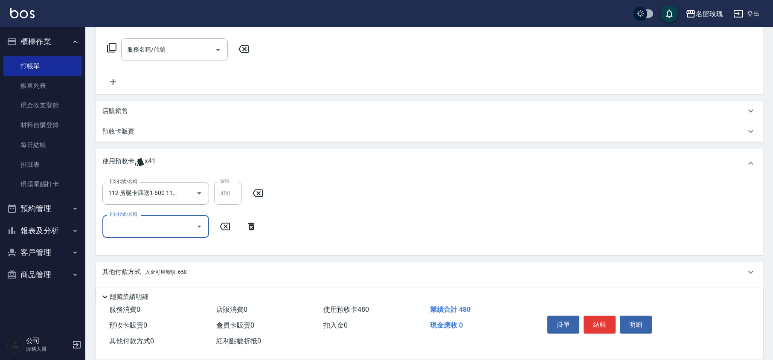
click at [151, 221] on input "卡券代號/名稱" at bounding box center [149, 226] width 86 height 15
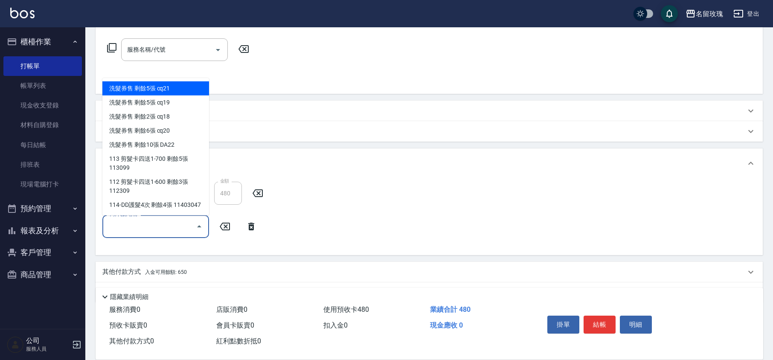
click at [181, 89] on div "洗髮券售 剩餘5張 cq21" at bounding box center [155, 89] width 107 height 14
type input "洗髮券售 cq21"
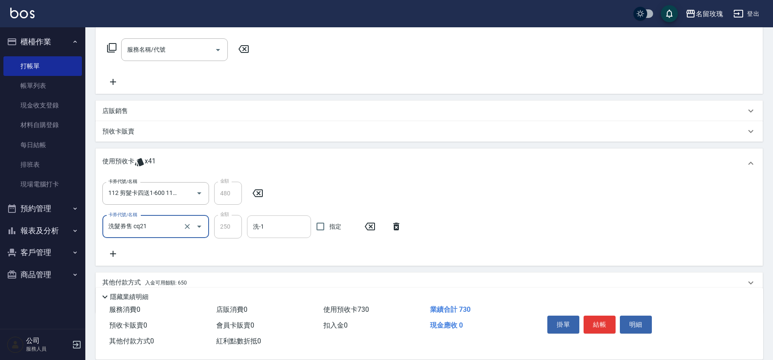
click at [276, 218] on div "洗-1" at bounding box center [279, 227] width 64 height 23
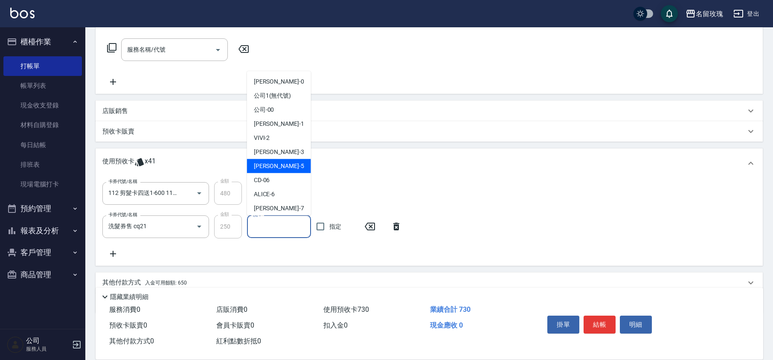
scroll to position [159, 0]
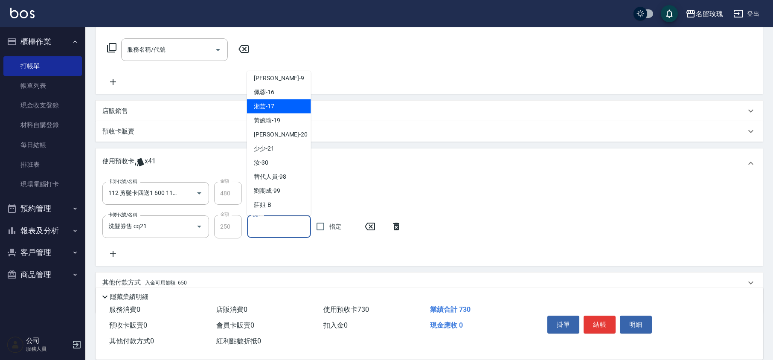
click at [289, 107] on div "湘芸 -17" at bounding box center [279, 106] width 64 height 14
type input "湘芸-17"
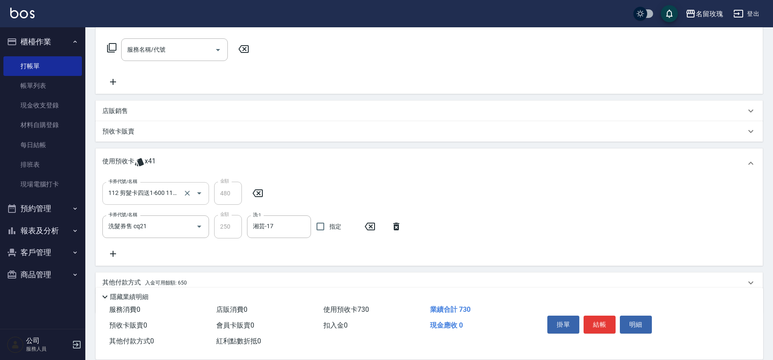
click at [144, 188] on input "112 剪髮卡四送1-600 112309" at bounding box center [143, 193] width 75 height 15
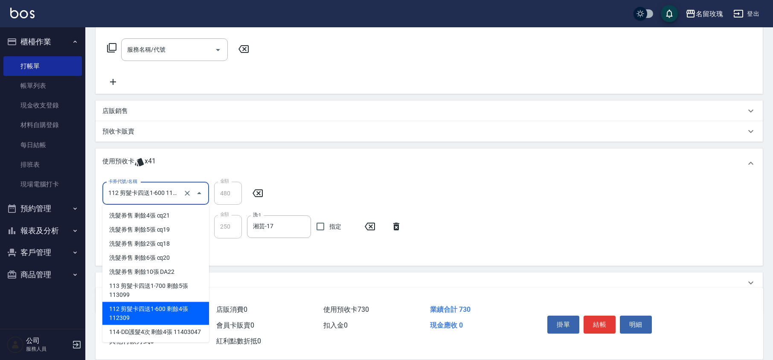
click at [427, 196] on div "卡券代號/名稱 112 剪髮卡四送1-600 112309 卡券代號/名稱 金額 480 金額 卡券代號/名稱 洗髮券售 cq21 卡券代號/名稱 金額 25…" at bounding box center [429, 220] width 654 height 77
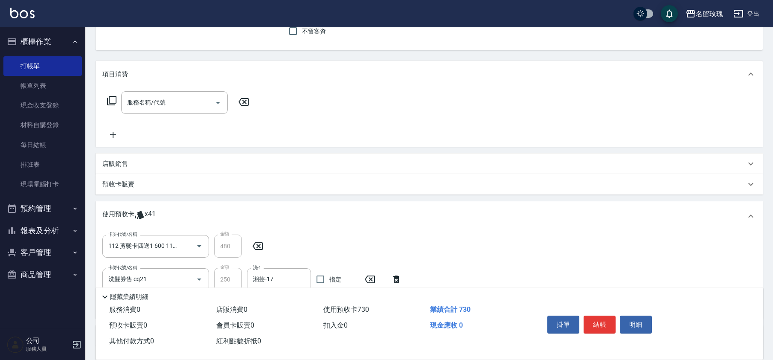
scroll to position [0, 0]
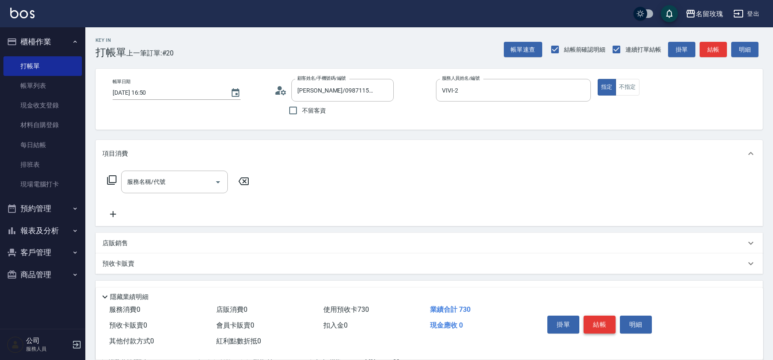
click at [603, 318] on button "結帳" at bounding box center [600, 325] width 32 height 18
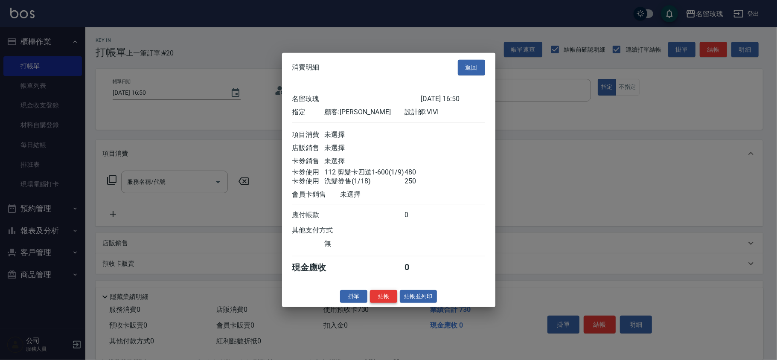
click at [389, 295] on button "結帳" at bounding box center [383, 296] width 27 height 13
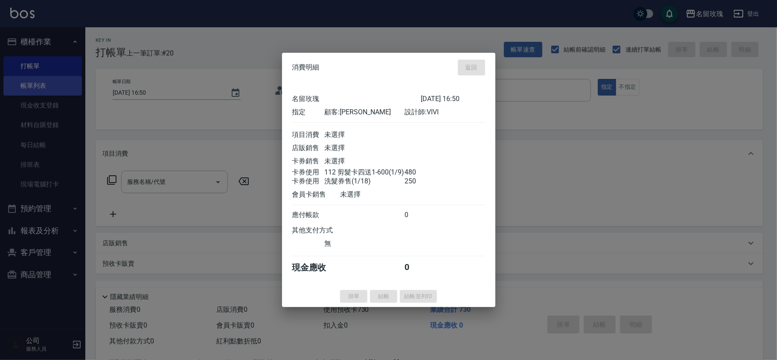
type input "[DATE] 16:53"
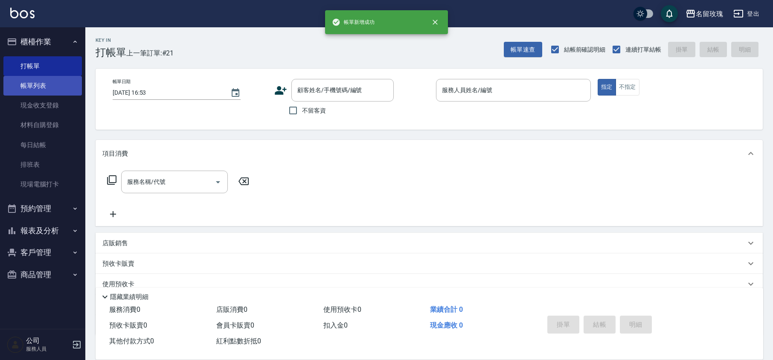
click at [20, 87] on link "帳單列表" at bounding box center [42, 86] width 79 height 20
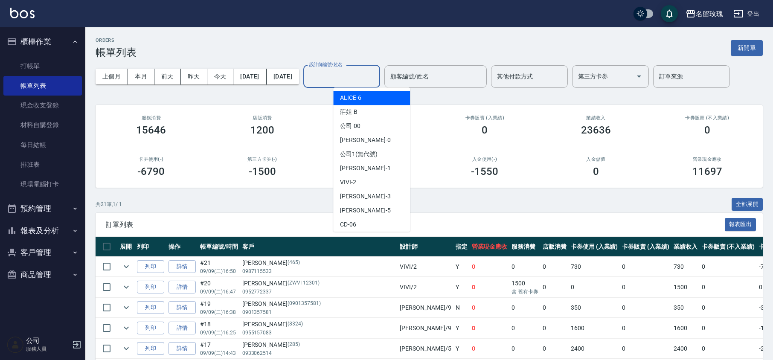
click at [364, 76] on input "設計師編號/姓名" at bounding box center [341, 76] width 69 height 15
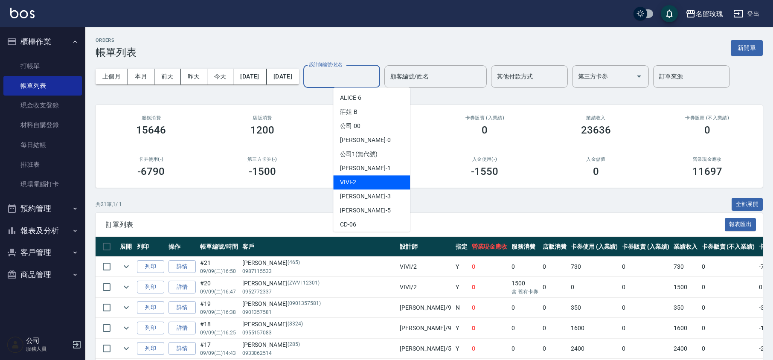
click at [362, 178] on div "VIVI -2" at bounding box center [371, 182] width 77 height 14
type input "VIVI-2"
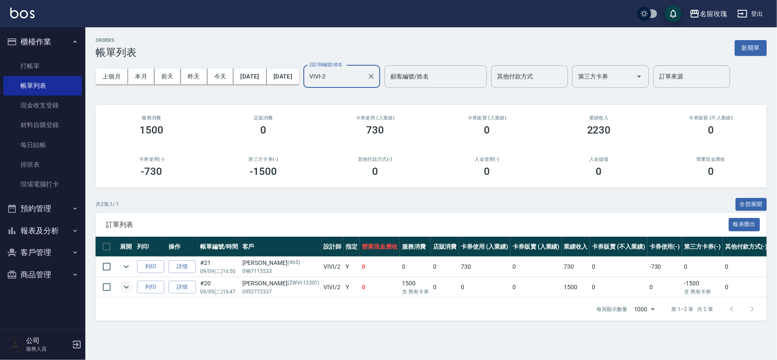
click at [125, 287] on icon "expand row" at bounding box center [126, 287] width 10 height 10
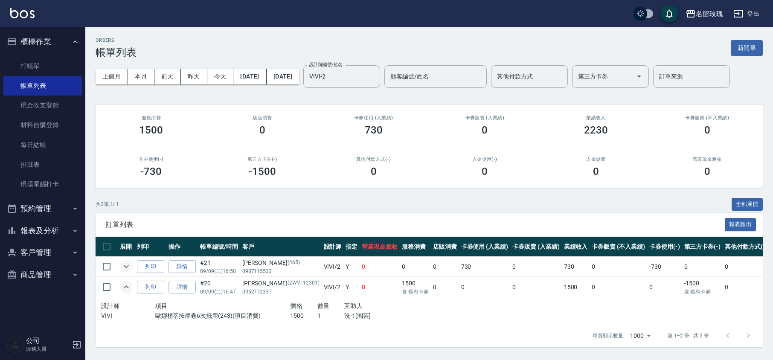
click at [128, 272] on icon "expand row" at bounding box center [126, 267] width 10 height 10
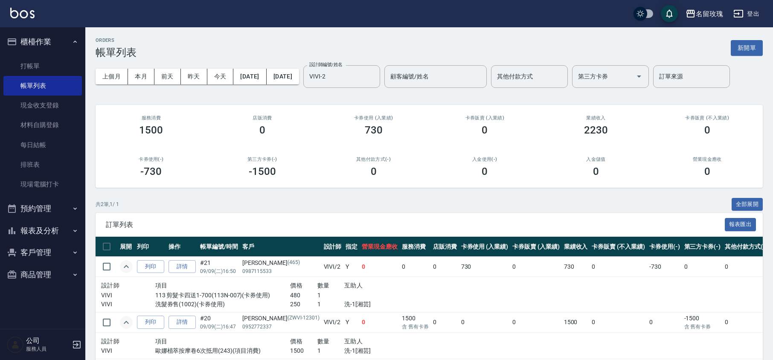
scroll to position [42, 0]
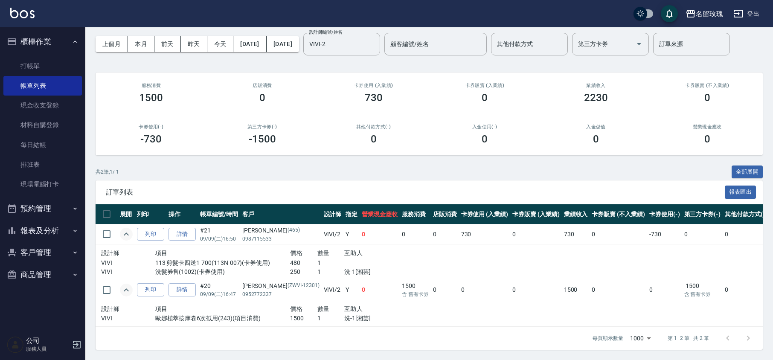
click at [126, 289] on icon "expand row" at bounding box center [126, 290] width 5 height 3
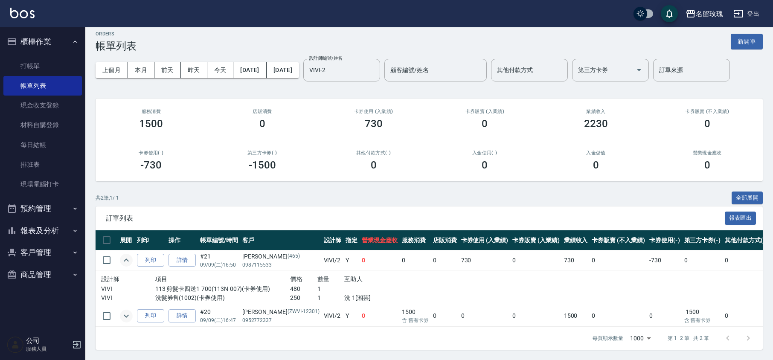
scroll to position [15, 0]
click at [125, 256] on icon "expand row" at bounding box center [126, 260] width 10 height 10
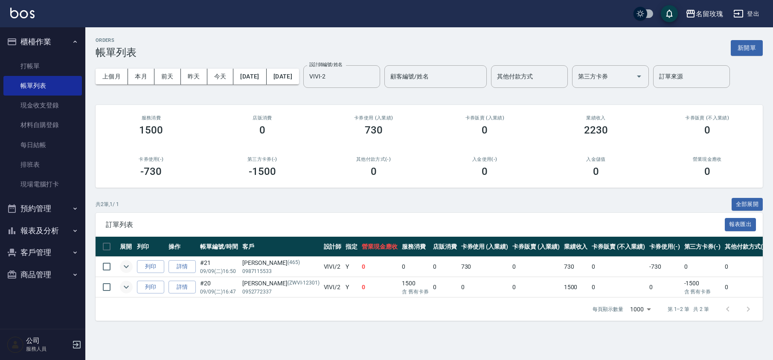
scroll to position [0, 0]
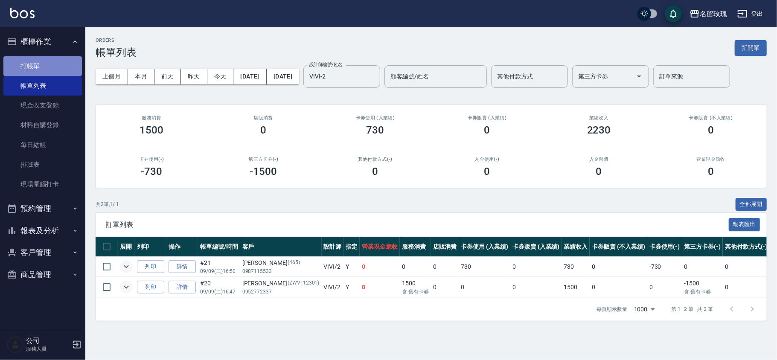
click at [14, 70] on link "打帳單" at bounding box center [42, 66] width 79 height 20
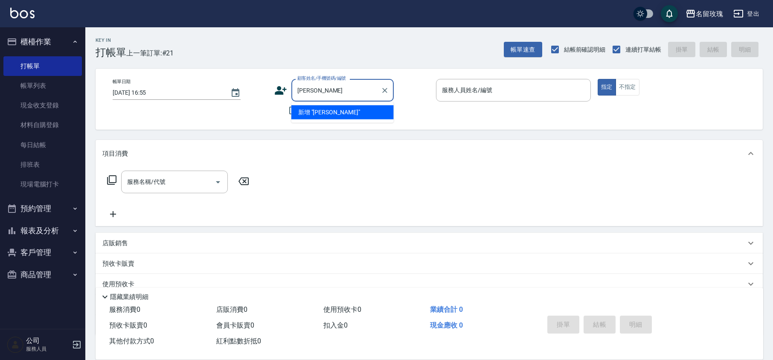
type input "王思"
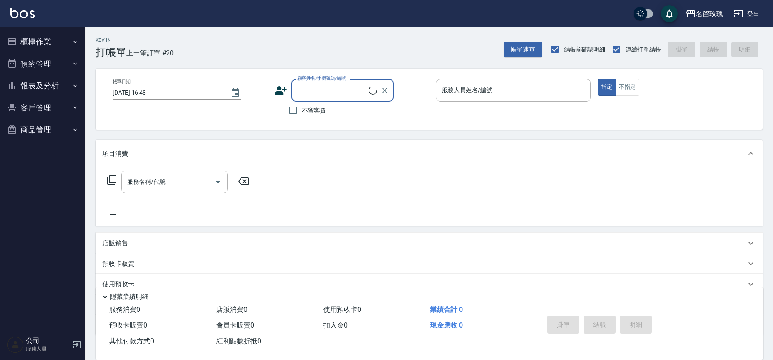
click at [310, 88] on input "顧客姓名/手機號碼/編號" at bounding box center [331, 90] width 73 height 15
type input "吳"
click at [304, 87] on input "顧客姓名/手機號碼/編號" at bounding box center [331, 90] width 73 height 15
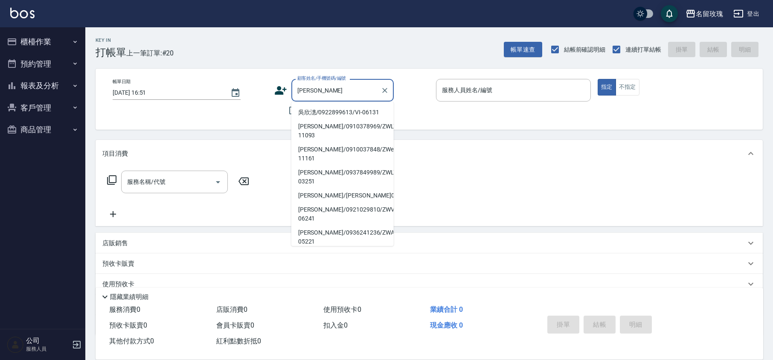
click at [346, 115] on li "吳欣潓/0922899613/VI-06131" at bounding box center [343, 112] width 102 height 14
type input "吳欣潓/0922899613/VI-06131"
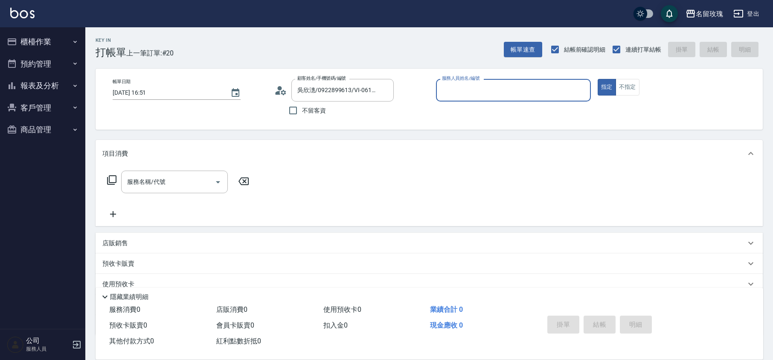
type input "VIVI-2"
click at [280, 89] on circle at bounding box center [280, 88] width 4 height 4
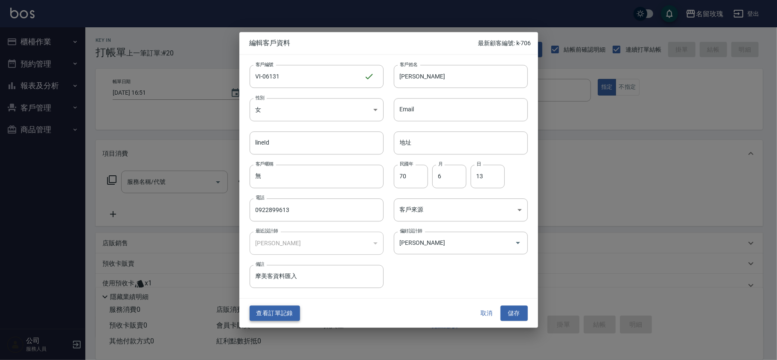
click at [271, 313] on button "查看訂單記錄" at bounding box center [275, 314] width 50 height 16
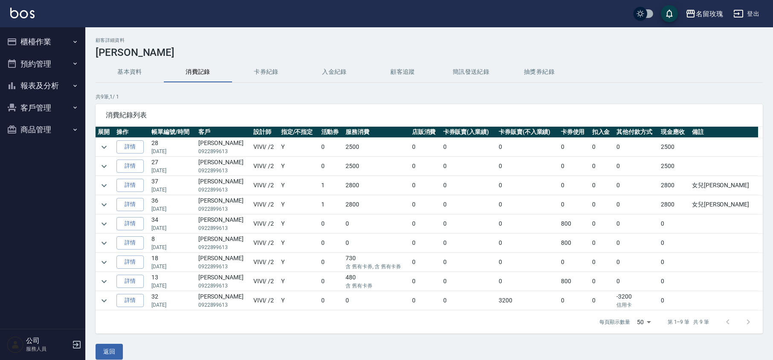
click at [96, 259] on td at bounding box center [105, 262] width 19 height 19
click at [101, 265] on icon "expand row" at bounding box center [104, 262] width 10 height 10
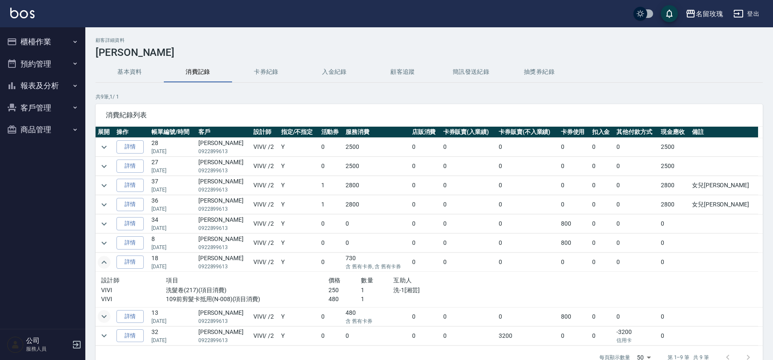
click at [99, 318] on icon "expand row" at bounding box center [104, 317] width 10 height 10
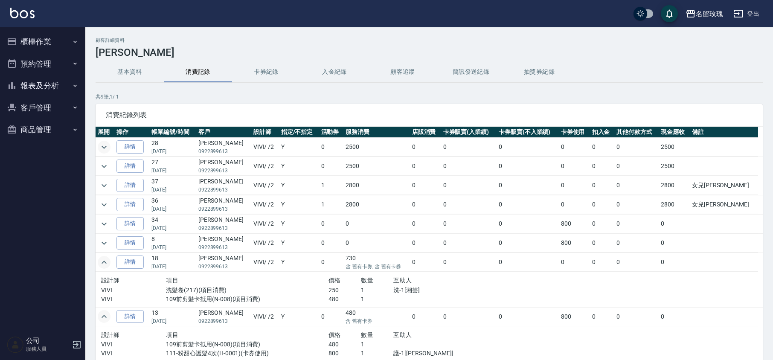
click at [103, 145] on icon "expand row" at bounding box center [104, 147] width 10 height 10
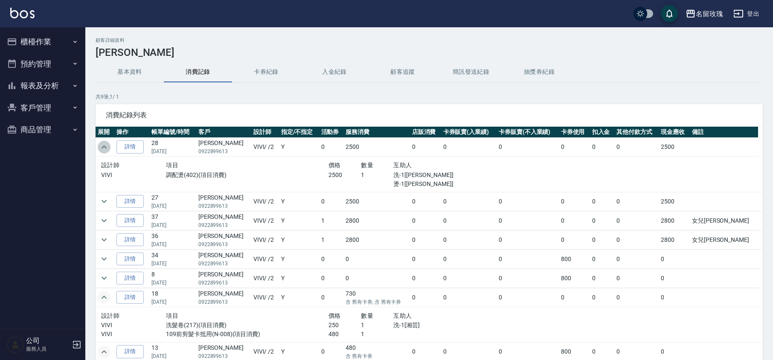
click at [103, 145] on icon "expand row" at bounding box center [104, 147] width 10 height 10
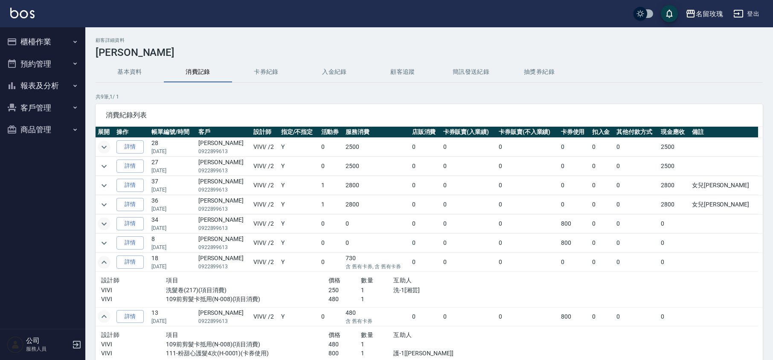
click at [106, 219] on button "expand row" at bounding box center [104, 224] width 13 height 13
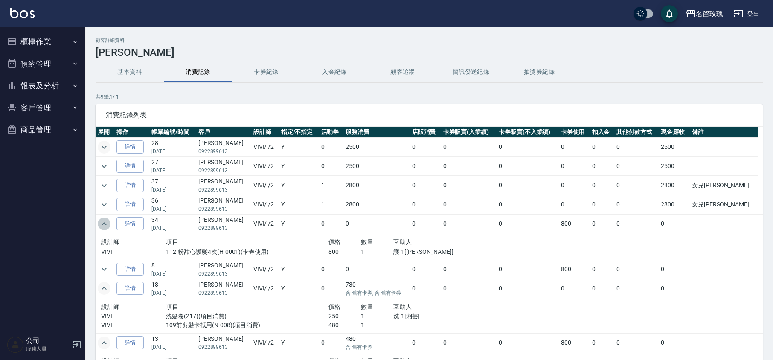
click at [106, 219] on button "expand row" at bounding box center [104, 224] width 13 height 13
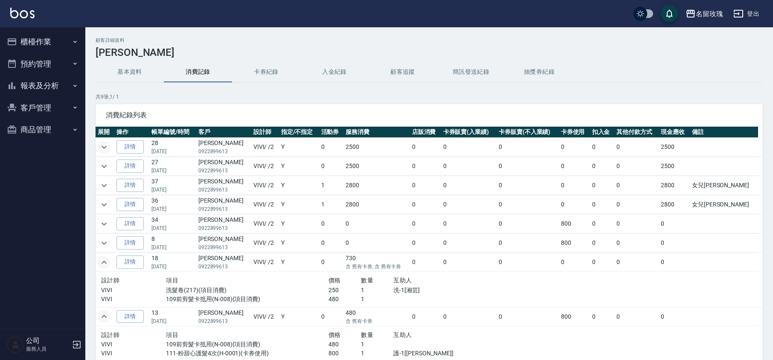
click at [110, 249] on td at bounding box center [105, 243] width 19 height 19
click at [109, 243] on button "expand row" at bounding box center [104, 243] width 13 height 13
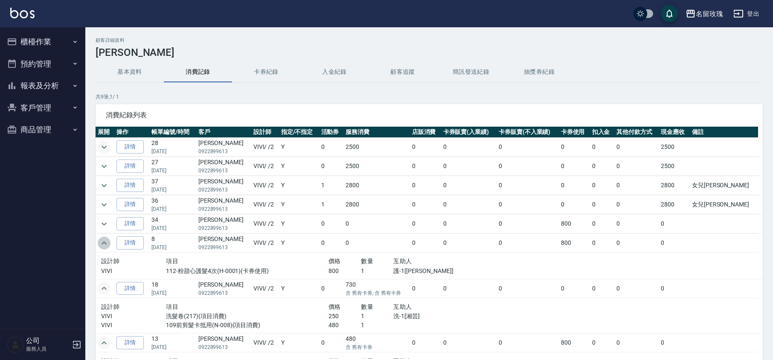
click at [108, 241] on icon "expand row" at bounding box center [104, 243] width 10 height 10
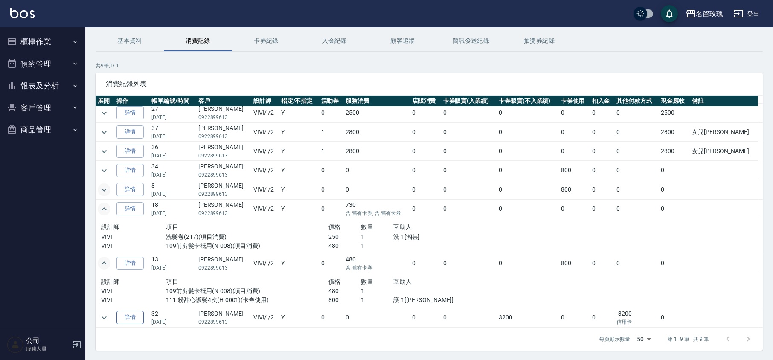
scroll to position [58, 0]
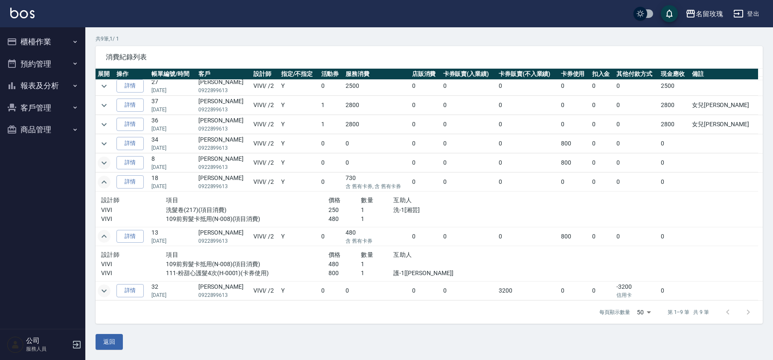
click at [105, 291] on icon "expand row" at bounding box center [104, 291] width 10 height 10
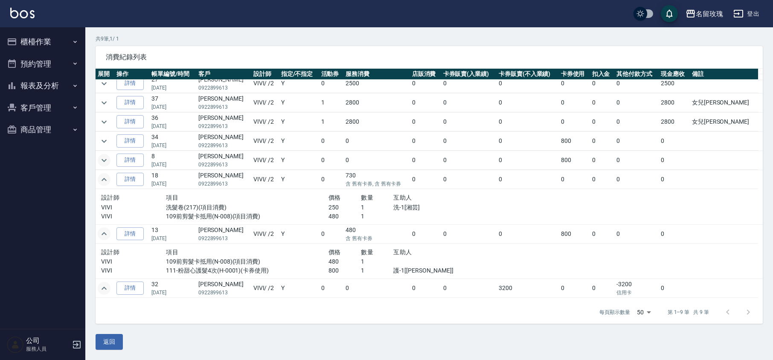
click at [106, 290] on icon "expand row" at bounding box center [104, 288] width 10 height 10
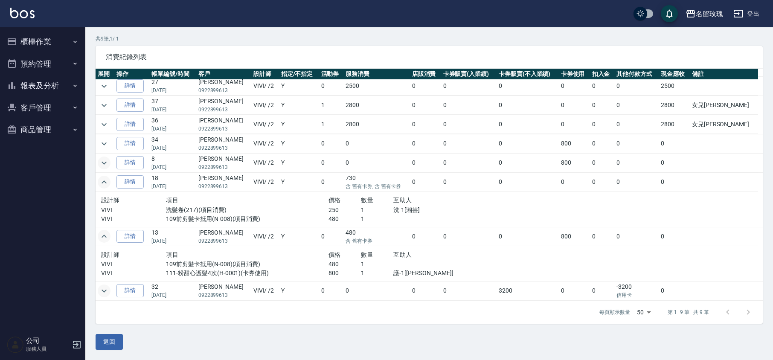
click at [106, 290] on icon "expand row" at bounding box center [104, 291] width 10 height 10
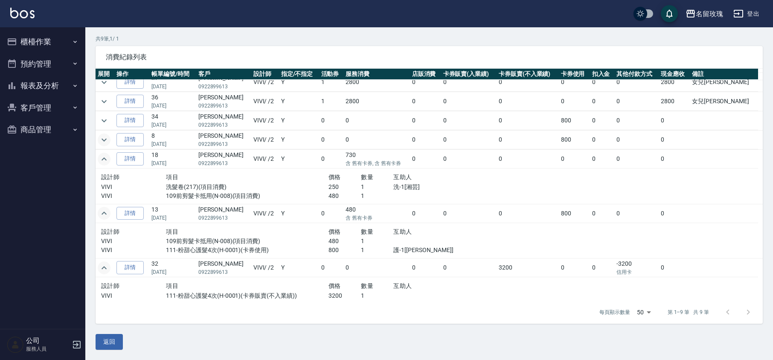
scroll to position [51, 0]
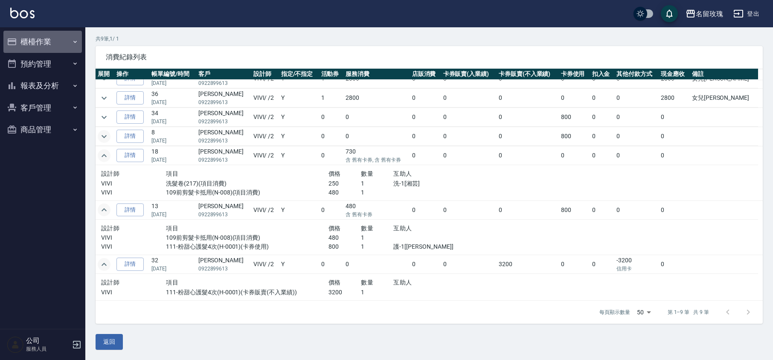
click at [56, 39] on button "櫃檯作業" at bounding box center [42, 42] width 79 height 22
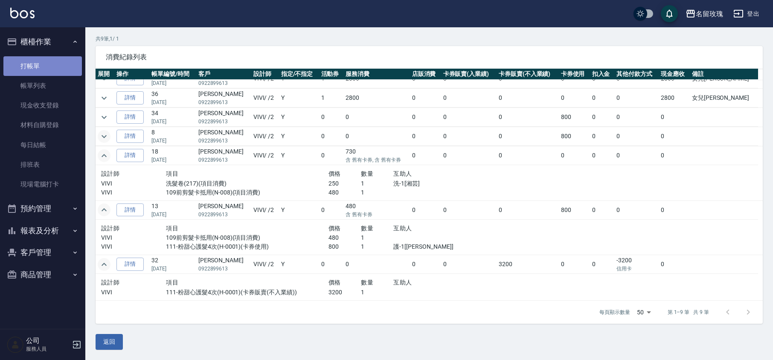
click at [50, 71] on link "打帳單" at bounding box center [42, 66] width 79 height 20
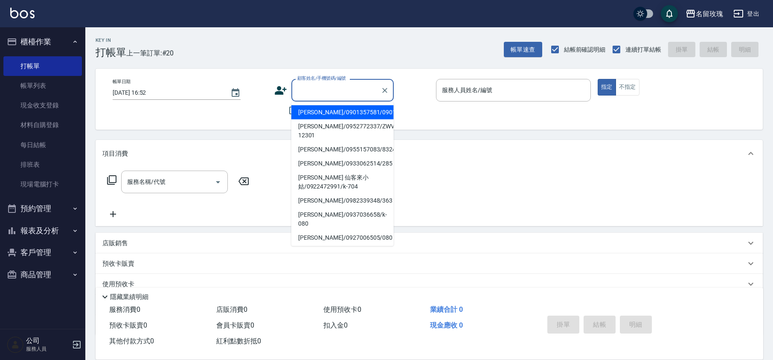
click at [314, 85] on input "顧客姓名/手機號碼/編號" at bounding box center [336, 90] width 82 height 15
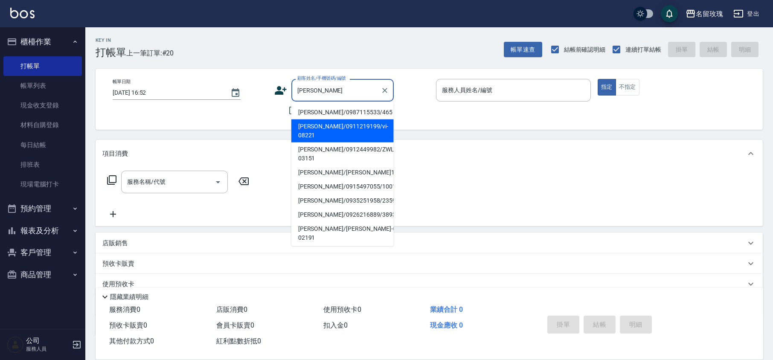
click at [342, 120] on li "[PERSON_NAME]/0911219199/vi-08221" at bounding box center [343, 131] width 102 height 23
type input "[PERSON_NAME]/0911219199/vi-08221"
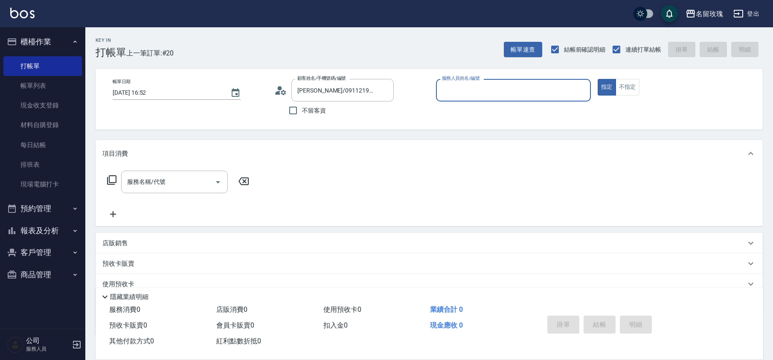
type input "VIVI-2"
click at [323, 98] on div "[PERSON_NAME]/0911219199/vi-08221 顧客姓名/手機號碼/編號" at bounding box center [343, 90] width 102 height 23
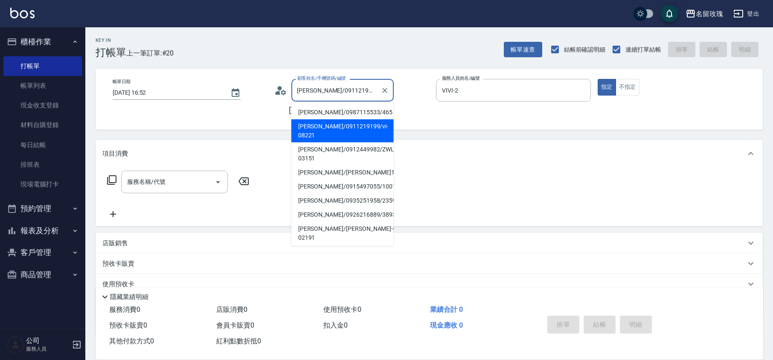
click at [311, 117] on li "[PERSON_NAME]/0987115533/465" at bounding box center [343, 112] width 102 height 14
type input "[PERSON_NAME]/0987115533/465"
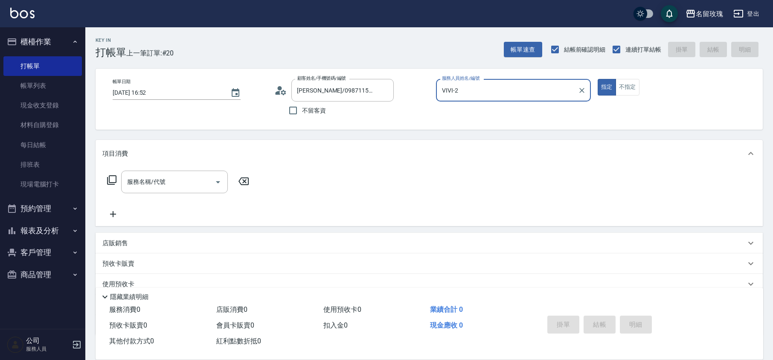
scroll to position [0, 0]
click at [282, 88] on circle at bounding box center [280, 88] width 4 height 4
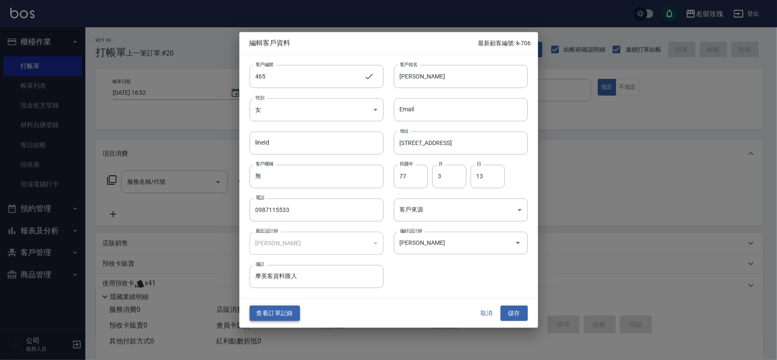
click at [281, 310] on button "查看訂單記錄" at bounding box center [275, 314] width 50 height 16
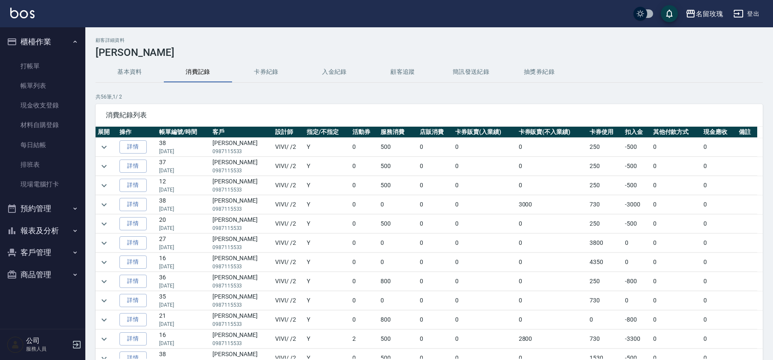
click at [98, 190] on td at bounding box center [107, 185] width 22 height 19
click at [106, 185] on icon "expand row" at bounding box center [104, 185] width 5 height 3
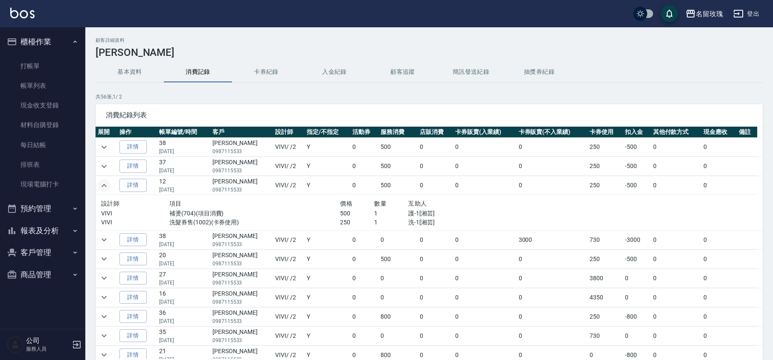
click at [106, 185] on icon "expand row" at bounding box center [104, 186] width 10 height 10
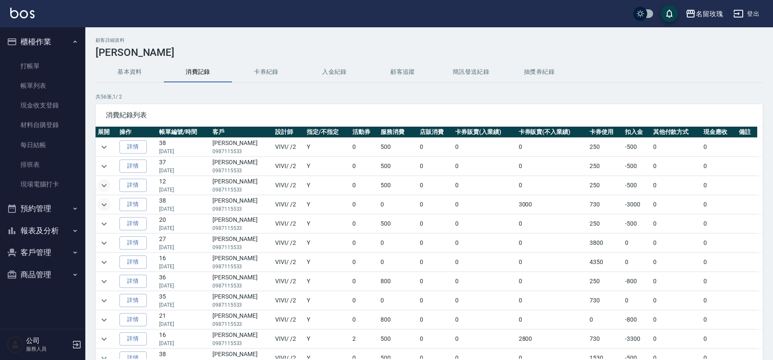
click at [106, 207] on icon "expand row" at bounding box center [104, 205] width 10 height 10
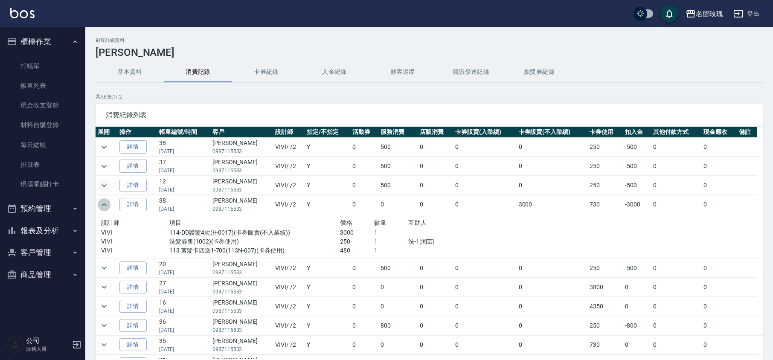
click at [106, 207] on icon "expand row" at bounding box center [104, 205] width 10 height 10
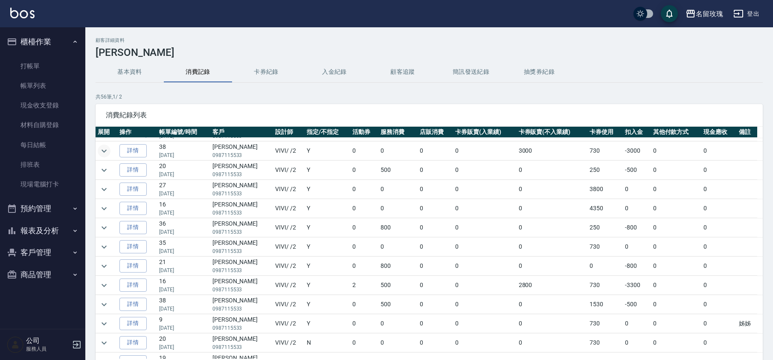
scroll to position [114, 0]
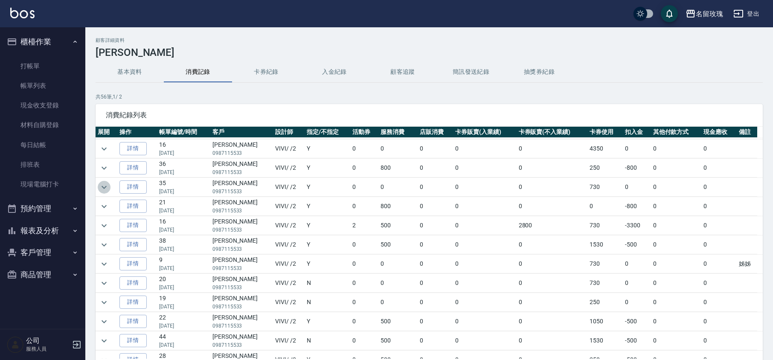
click at [103, 189] on icon "expand row" at bounding box center [104, 187] width 10 height 10
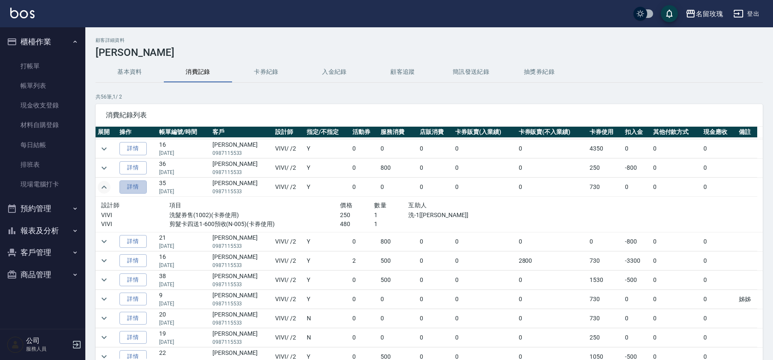
click at [140, 187] on link "詳情" at bounding box center [133, 187] width 27 height 13
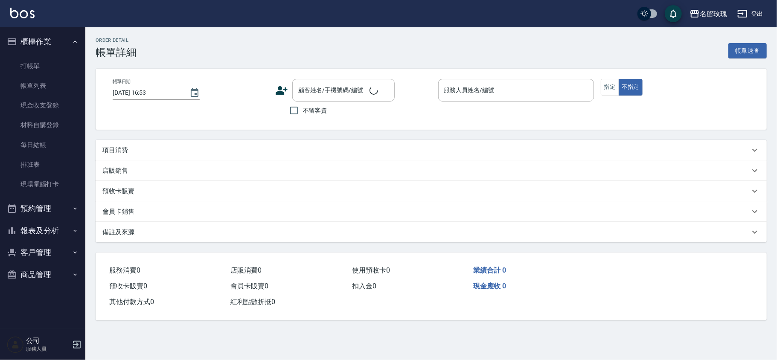
type input "[DATE] 17:04"
type input "VIVI-2"
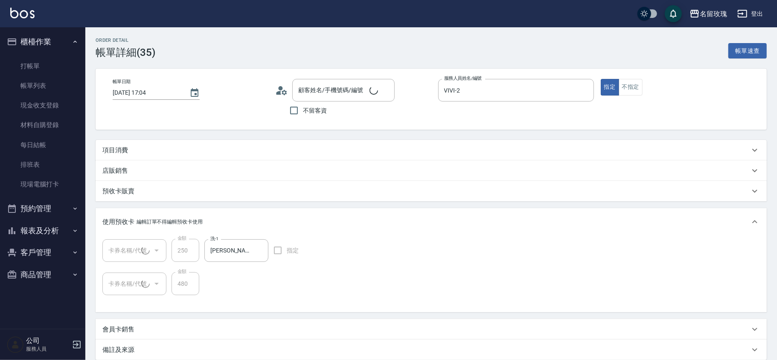
type input "[PERSON_NAME]/0987115533/465"
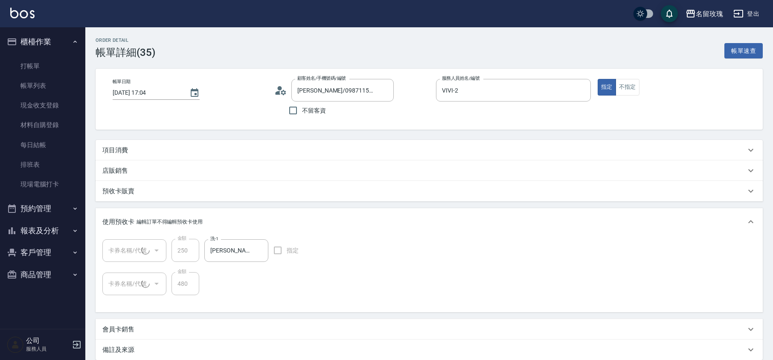
type input "洗髮券售(1/1) cq18"
type input "剪髮卡四送1-600預收(1/1) 111115"
